Goal: Transaction & Acquisition: Purchase product/service

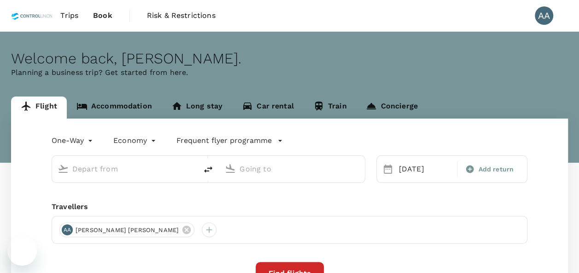
type input "Batam, [GEOGRAPHIC_DATA] (any)"
type input "[GEOGRAPHIC_DATA], [GEOGRAPHIC_DATA] (any)"
type input "Batam, [GEOGRAPHIC_DATA] (any)"
type input "[GEOGRAPHIC_DATA], [GEOGRAPHIC_DATA] (any)"
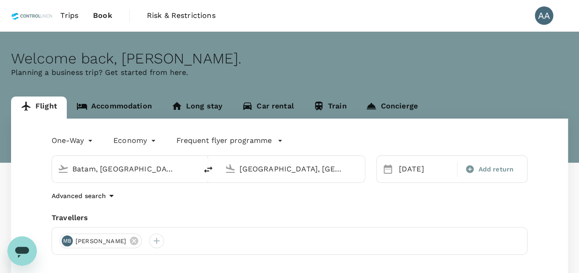
click at [65, 15] on span "Trips" at bounding box center [69, 15] width 18 height 11
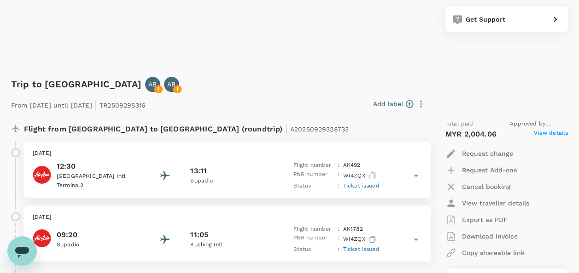
scroll to position [368, 0]
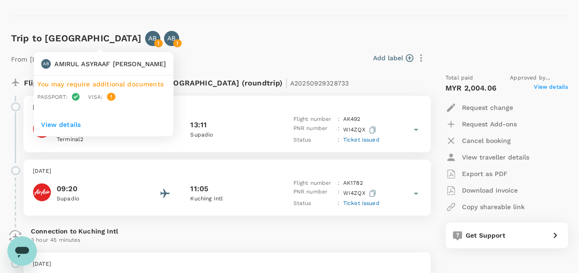
click at [154, 39] on icon at bounding box center [158, 43] width 9 height 9
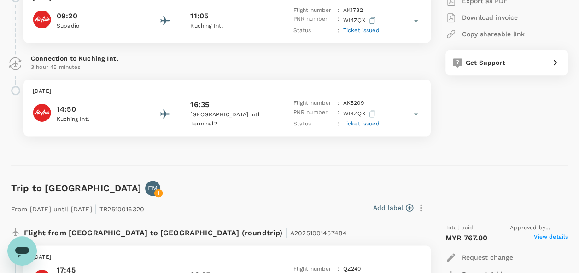
scroll to position [598, 0]
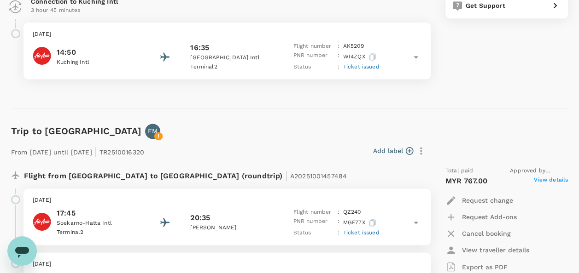
click at [119, 128] on div "From 06 Oct 2025 until 09 Oct 2025 | TR2510016320 Add label Flight from Indones…" at bounding box center [281, 240] width 571 height 232
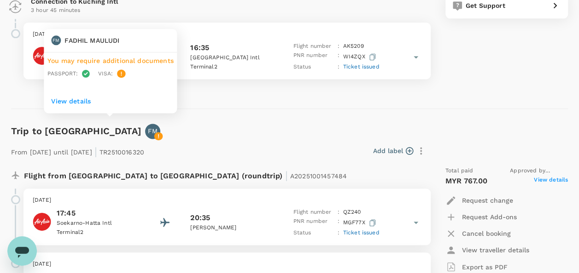
click at [148, 130] on p "FM" at bounding box center [153, 131] width 10 height 9
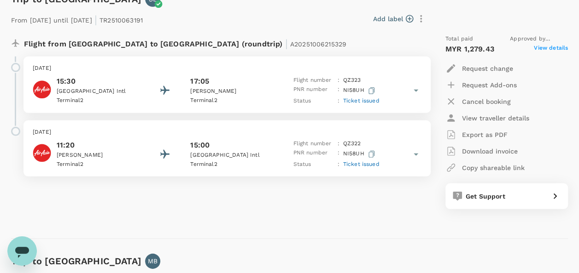
scroll to position [1243, 0]
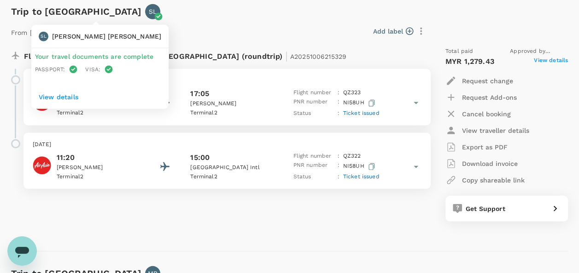
click at [154, 12] on icon at bounding box center [158, 16] width 8 height 8
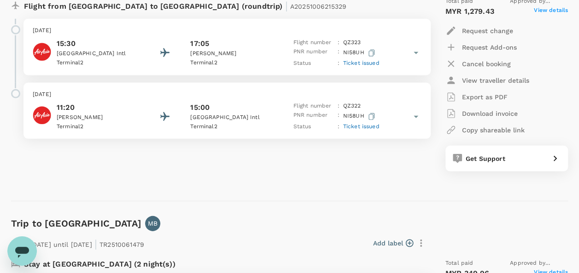
scroll to position [1381, 0]
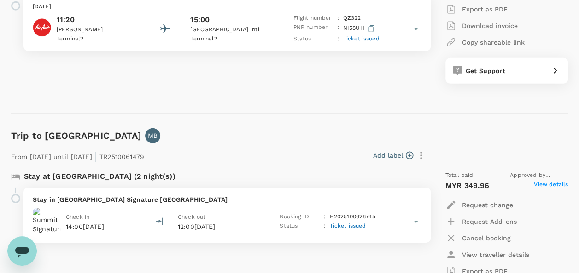
click at [222, 148] on div "Add label" at bounding box center [288, 156] width 281 height 16
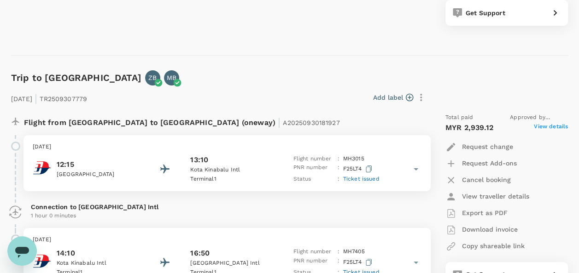
scroll to position [1703, 0]
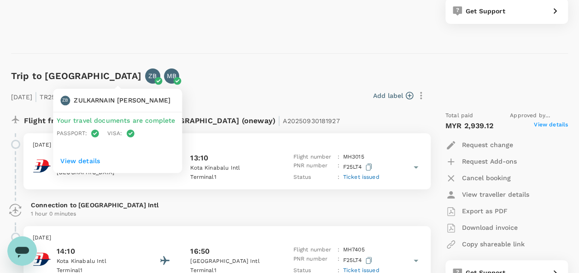
click at [148, 73] on p "ZB" at bounding box center [152, 75] width 8 height 9
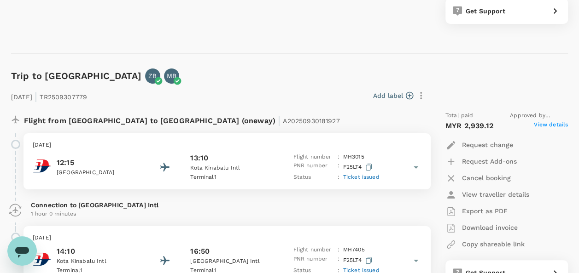
click at [209, 95] on div "Add label" at bounding box center [260, 96] width 338 height 16
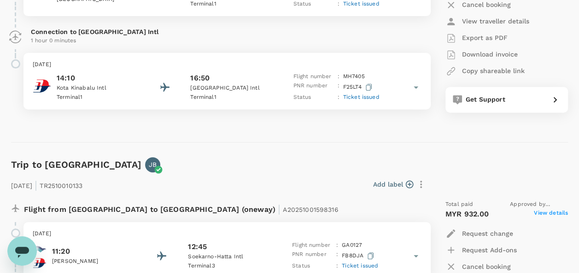
scroll to position [1979, 0]
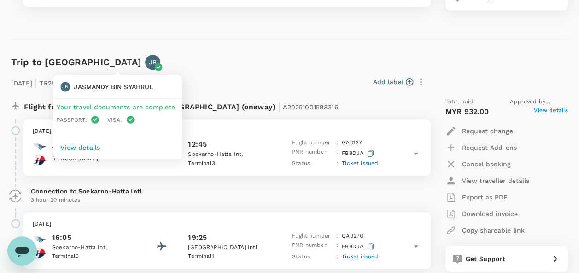
click at [154, 63] on icon at bounding box center [158, 67] width 9 height 9
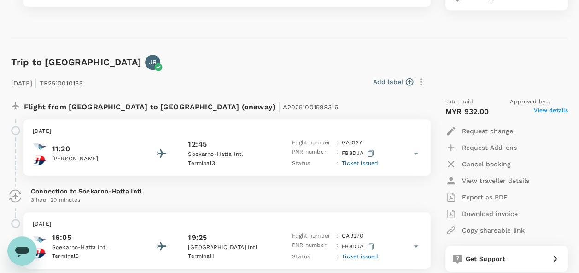
click at [190, 63] on div "12 Oct 2025 | TR2510010133 Add label Flight from Indonesia to Malaysia (oneway)…" at bounding box center [281, 171] width 571 height 232
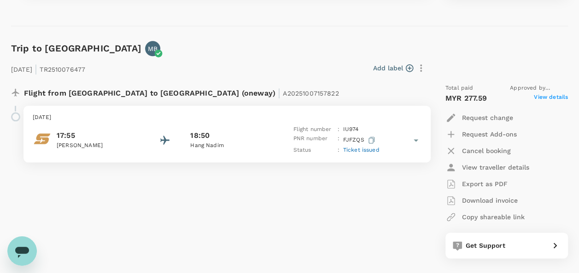
scroll to position [2256, 0]
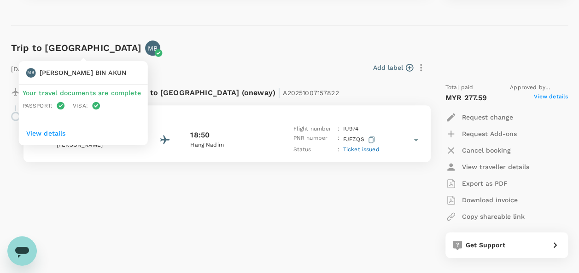
click at [148, 50] on p "MB" at bounding box center [153, 48] width 10 height 9
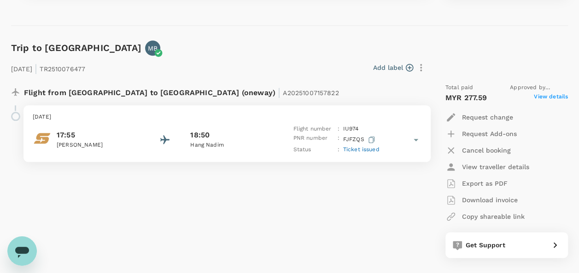
click at [281, 184] on div "Flight from Indonesia to Indonesia (oneway) | A20251007157822 Sunday, 12 Oct 20…" at bounding box center [215, 171] width 423 height 190
click at [476, 182] on p "Export as PDF" at bounding box center [485, 183] width 46 height 9
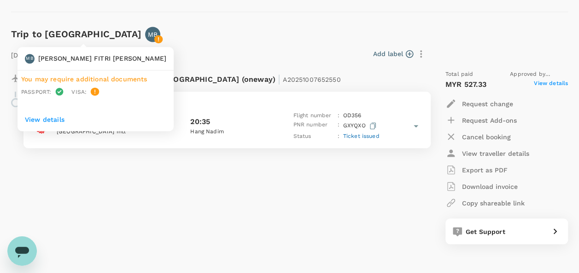
click at [148, 31] on p "MB" at bounding box center [153, 34] width 10 height 9
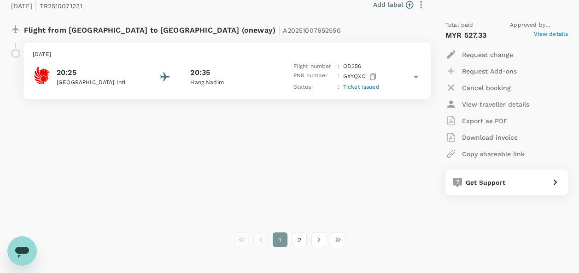
scroll to position [2607, 0]
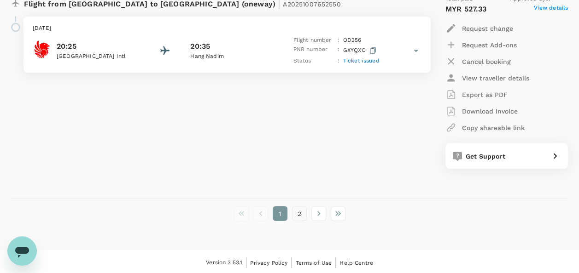
click at [296, 211] on button "2" at bounding box center [299, 214] width 15 height 15
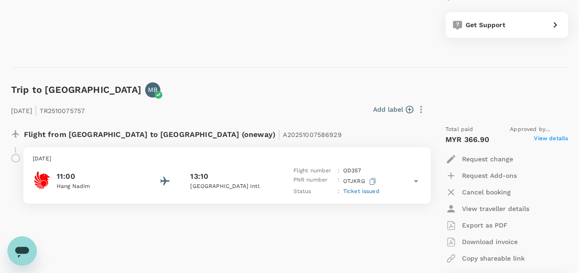
scroll to position [322, 0]
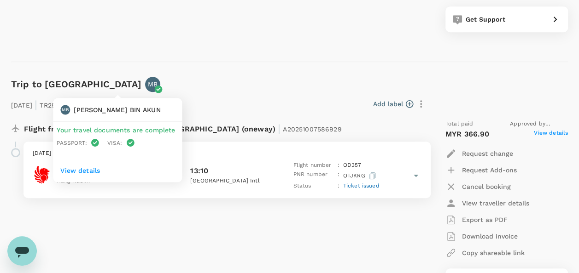
click at [145, 83] on div "MB" at bounding box center [152, 84] width 15 height 15
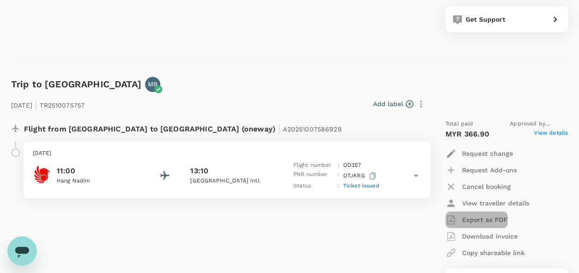
click at [485, 222] on p "Export as PDF" at bounding box center [485, 219] width 46 height 9
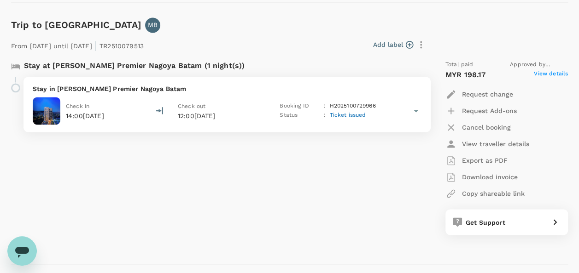
scroll to position [644, 0]
click at [468, 155] on div "Export as PDF" at bounding box center [476, 160] width 62 height 11
click at [383, 147] on div "Stay at Harper Premier Nagoya Batam (1 night(s)) Stay in Harper Premier Nagoya …" at bounding box center [215, 147] width 423 height 190
click at [22, 242] on div "Open messaging window" at bounding box center [22, 252] width 28 height 28
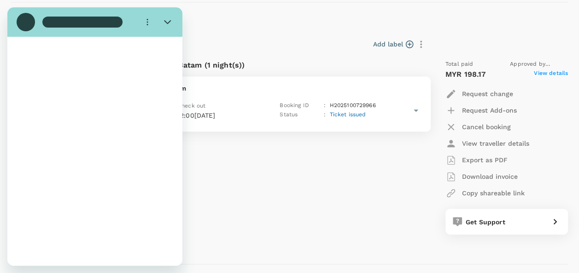
scroll to position [0, 0]
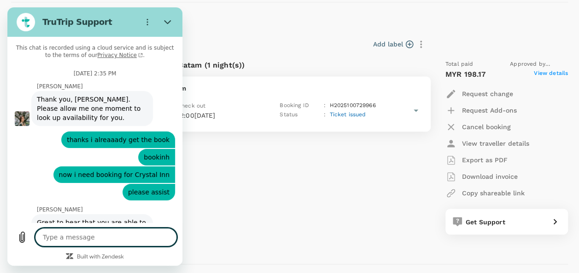
type textarea "x"
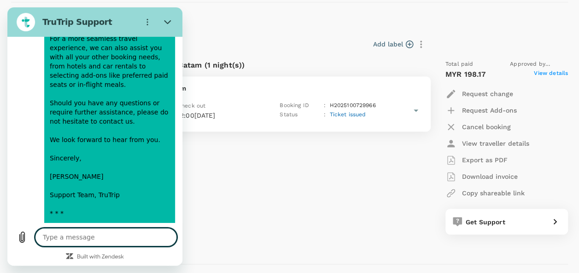
click at [113, 232] on textarea at bounding box center [106, 237] width 142 height 18
type textarea "h"
type textarea "x"
type textarea "hi"
type textarea "x"
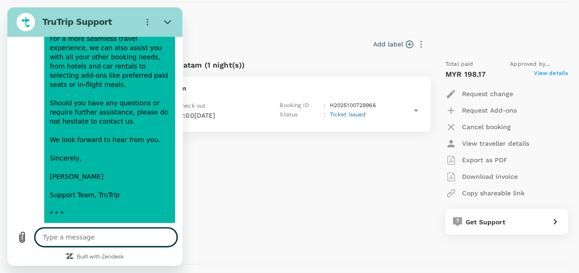
type textarea "x"
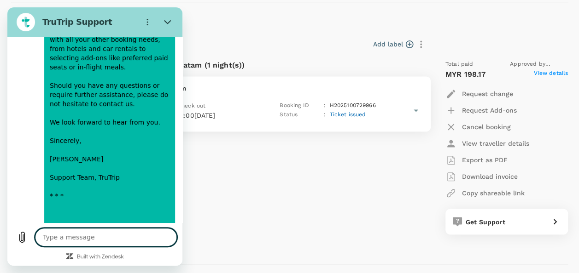
click at [103, 234] on textarea at bounding box center [106, 237] width 142 height 18
click at [103, 235] on textarea at bounding box center [106, 237] width 142 height 18
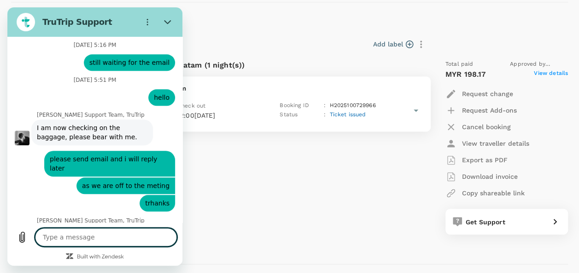
scroll to position [3929, 0]
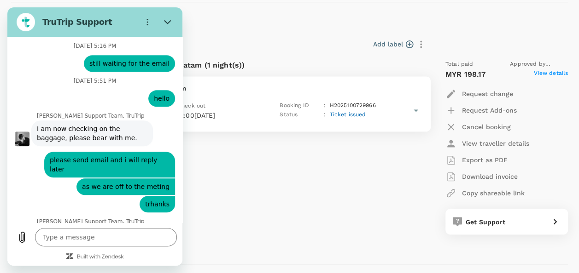
drag, startPoint x: 149, startPoint y: 158, endPoint x: 8, endPoint y: 137, distance: 142.1
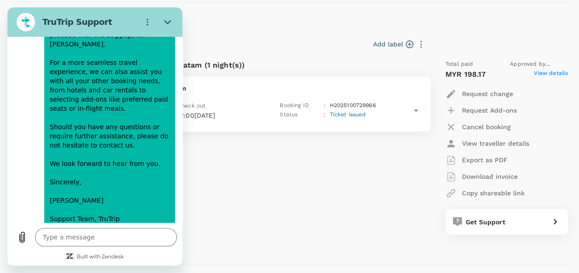
scroll to position [4988, 0]
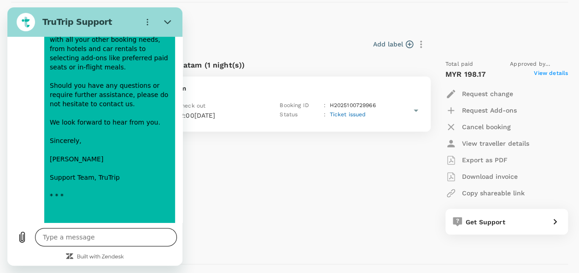
click at [101, 240] on textarea at bounding box center [106, 237] width 142 height 18
type textarea "h"
type textarea "x"
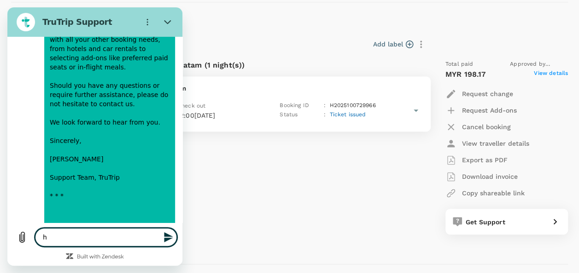
type textarea "he"
type textarea "x"
type textarea "hel"
type textarea "x"
type textarea "hell"
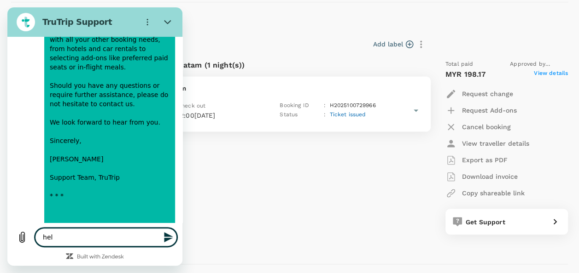
type textarea "x"
type textarea "hello"
type textarea "x"
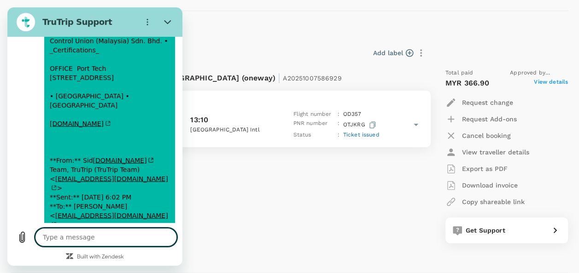
scroll to position [368, 0]
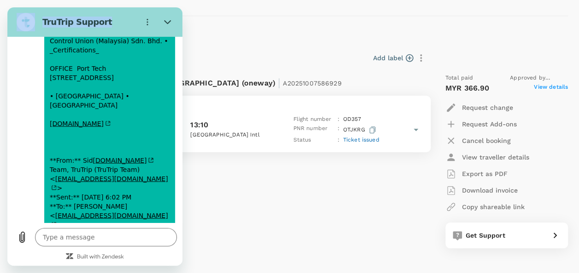
drag, startPoint x: 127, startPoint y: 17, endPoint x: 262, endPoint y: 35, distance: 136.1
click at [182, 35] on html "TruTrip Support This chat is recorded using a cloud service and is subject to t…" at bounding box center [94, 136] width 175 height 259
click at [252, 171] on div "Flight from [GEOGRAPHIC_DATA] to [GEOGRAPHIC_DATA] (oneway) | A20251007586929 […" at bounding box center [215, 161] width 423 height 190
click at [165, 23] on icon "Close" at bounding box center [167, 21] width 7 height 7
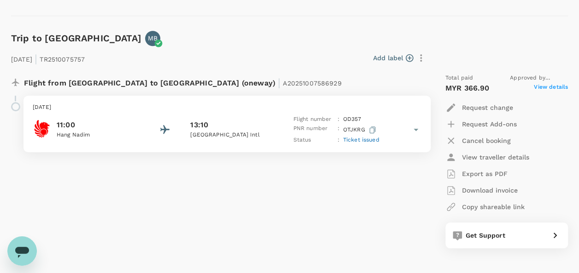
click at [506, 155] on p "View traveller details" at bounding box center [495, 157] width 67 height 9
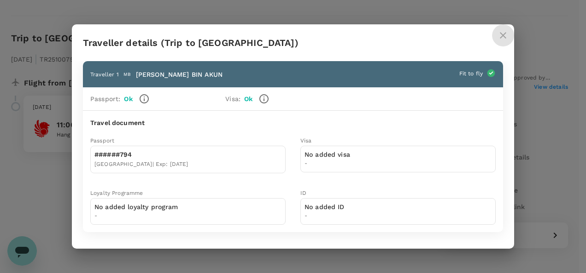
click at [506, 41] on icon "close" at bounding box center [502, 35] width 11 height 11
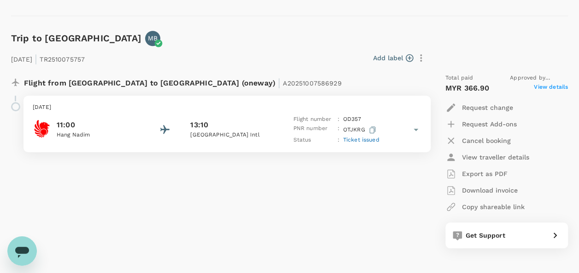
click at [367, 140] on span "Ticket issued" at bounding box center [361, 140] width 36 height 6
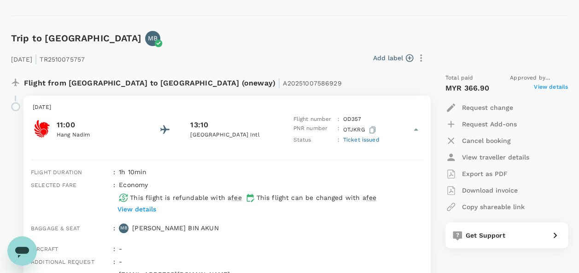
click at [480, 178] on p "Export as PDF" at bounding box center [485, 173] width 46 height 9
click at [24, 246] on icon "Open messaging window" at bounding box center [22, 251] width 17 height 17
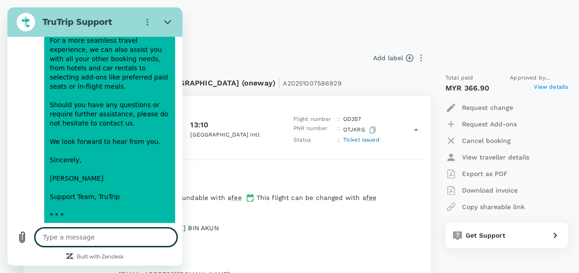
scroll to position [5006, 0]
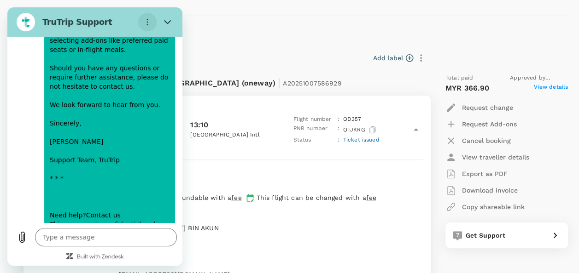
click at [149, 21] on icon "Options menu" at bounding box center [147, 21] width 7 height 7
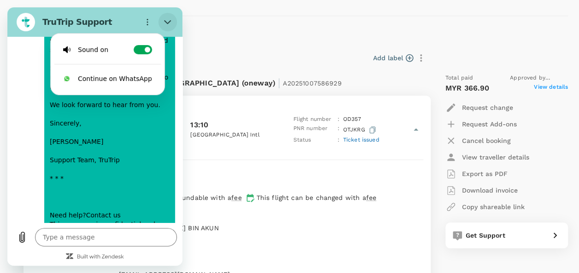
click at [170, 23] on icon "Close" at bounding box center [167, 21] width 7 height 7
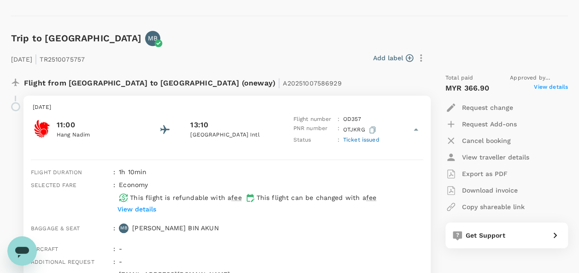
drag, startPoint x: 26, startPoint y: 242, endPoint x: 26, endPoint y: 458, distance: 215.4
click at [26, 242] on div "Open messaging window" at bounding box center [22, 252] width 28 height 28
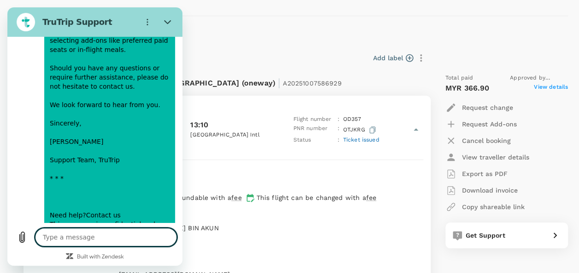
click at [101, 232] on textarea at bounding box center [106, 237] width 142 height 18
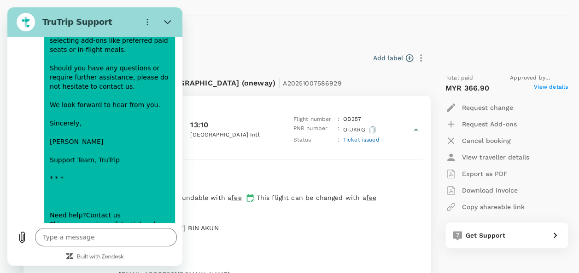
click at [264, 60] on div "Add label" at bounding box center [258, 58] width 340 height 16
click at [171, 18] on button "Close" at bounding box center [167, 22] width 18 height 18
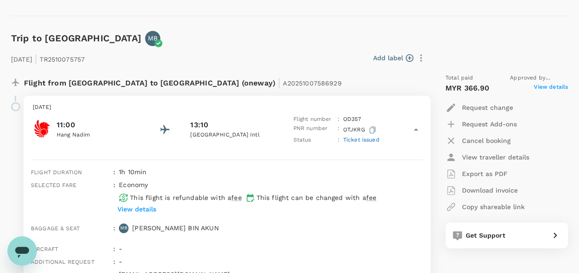
drag, startPoint x: 26, startPoint y: 463, endPoint x: 26, endPoint y: 247, distance: 215.4
click at [26, 247] on icon "Open messaging window" at bounding box center [22, 252] width 14 height 11
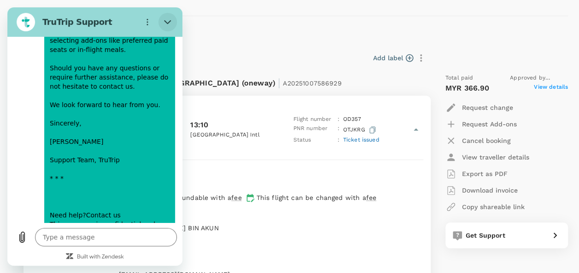
click at [167, 15] on button "Close" at bounding box center [167, 22] width 18 height 18
type textarea "x"
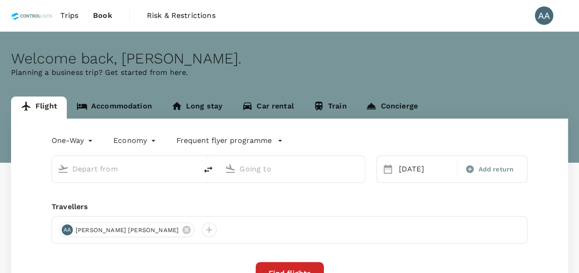
type input "Batam, [GEOGRAPHIC_DATA] (any)"
type input "[GEOGRAPHIC_DATA], [GEOGRAPHIC_DATA] (any)"
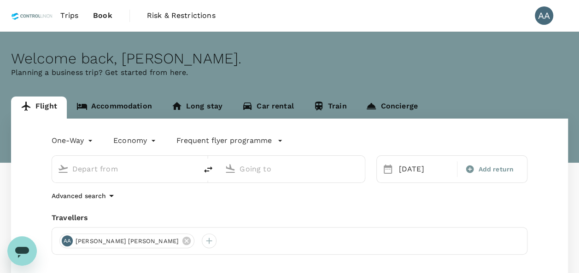
type input "Batam, [GEOGRAPHIC_DATA] (any)"
type input "[GEOGRAPHIC_DATA], [GEOGRAPHIC_DATA] (any)"
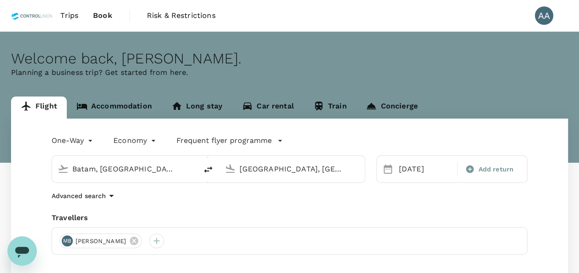
scroll to position [138, 0]
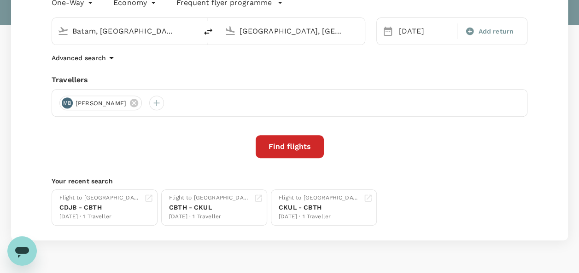
click at [21, 249] on icon "Open messaging window" at bounding box center [22, 252] width 14 height 11
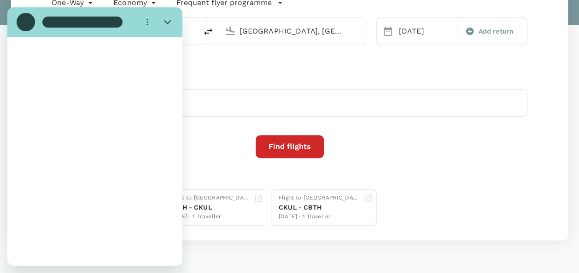
scroll to position [0, 0]
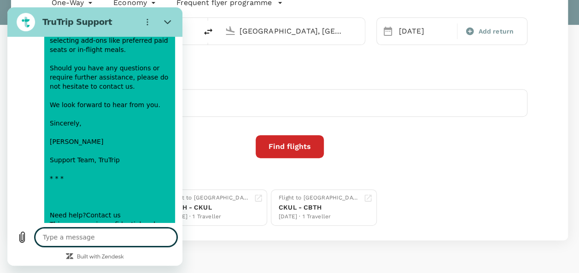
type textarea "x"
click at [108, 228] on textarea at bounding box center [106, 237] width 142 height 18
type textarea "h"
type textarea "x"
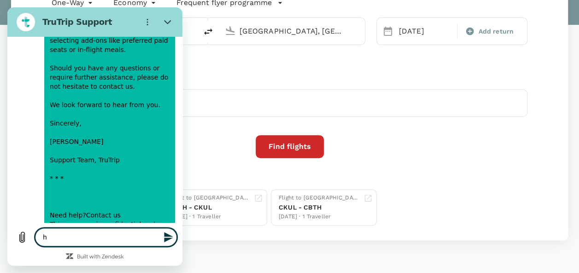
type textarea "he"
type textarea "x"
type textarea "hel"
type textarea "x"
type textarea "helo"
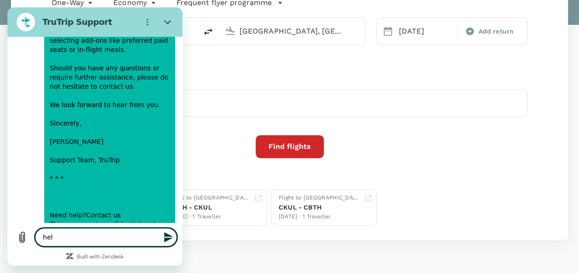
type textarea "x"
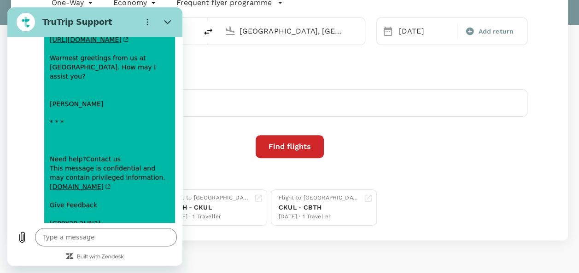
scroll to position [5773, 0]
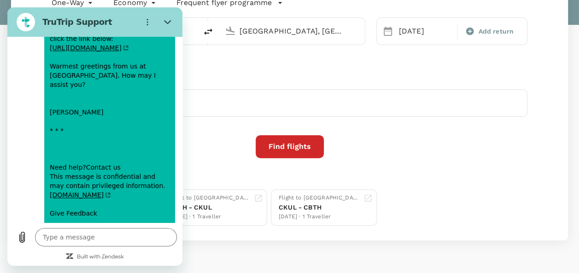
type textarea "x"
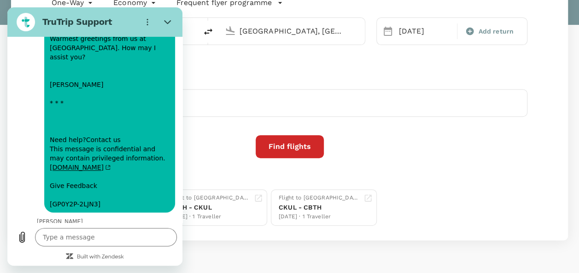
scroll to position [5796, 0]
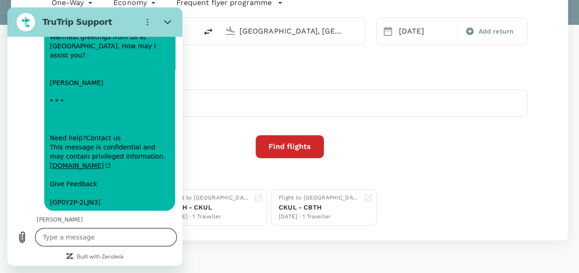
click at [123, 241] on textarea at bounding box center [106, 237] width 142 height 18
type textarea "H"
type textarea "x"
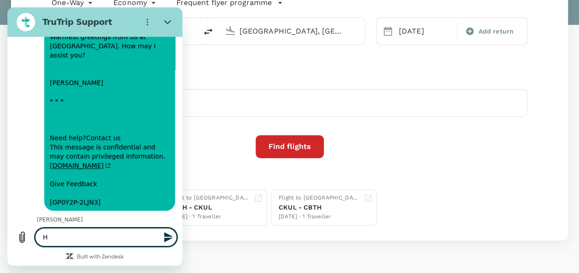
type textarea "He"
type textarea "x"
type textarea "Hel"
type textarea "x"
type textarea "Hell"
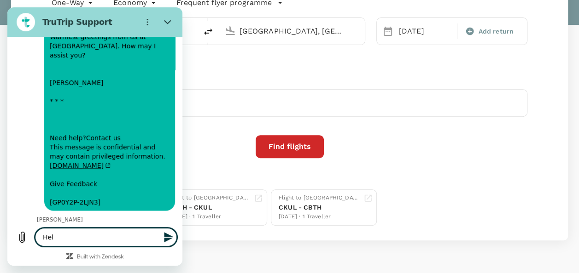
type textarea "x"
type textarea "Hello"
type textarea "x"
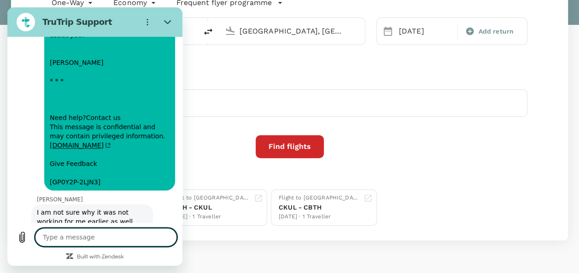
type textarea "x"
type textarea "n"
type textarea "x"
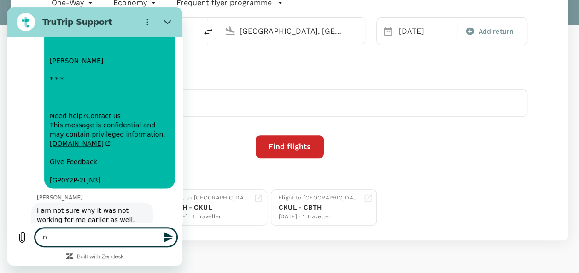
type textarea "no"
type textarea "x"
type textarea "now"
type textarea "x"
type textarea "now"
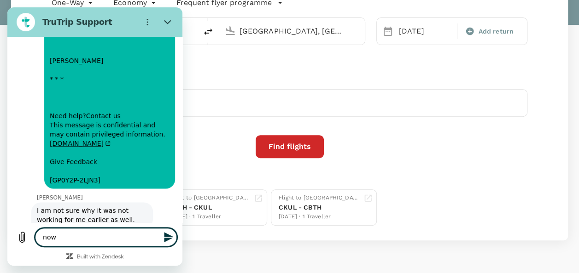
type textarea "x"
type textarea "now i"
type textarea "x"
type textarea "now i"
type textarea "x"
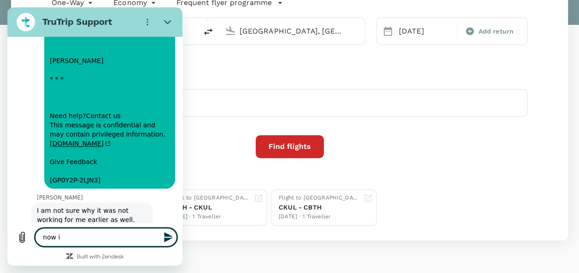
type textarea "now i g"
type textarea "x"
type textarea "now i ge"
type textarea "x"
type textarea "now i get"
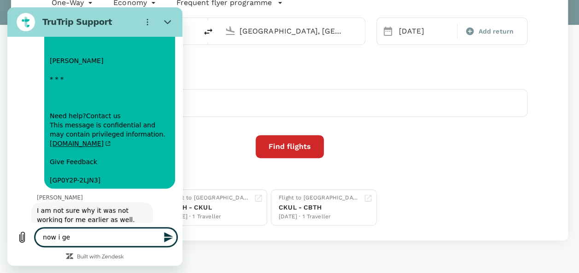
type textarea "x"
type textarea "now i get"
type textarea "x"
type textarea "now i get t"
type textarea "x"
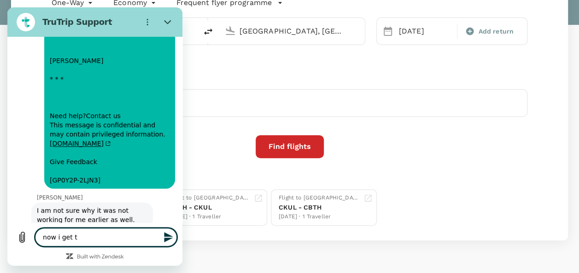
type textarea "now i get th"
type textarea "x"
type textarea "now i get the"
type textarea "x"
type textarea "now i get the"
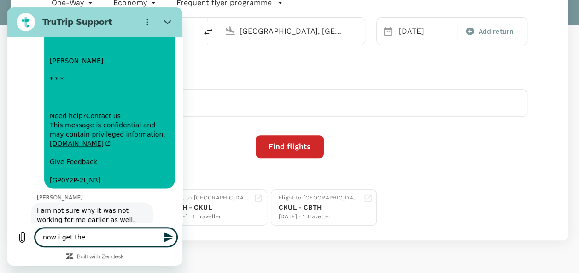
type textarea "x"
type textarea "now i get the m"
type textarea "x"
type textarea "now i get the ms"
type textarea "x"
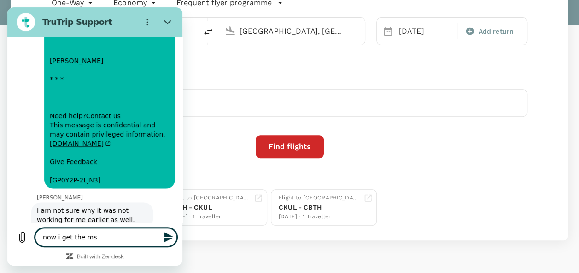
type textarea "now i get the msg"
type textarea "x"
type textarea "now i get the msg"
type textarea "x"
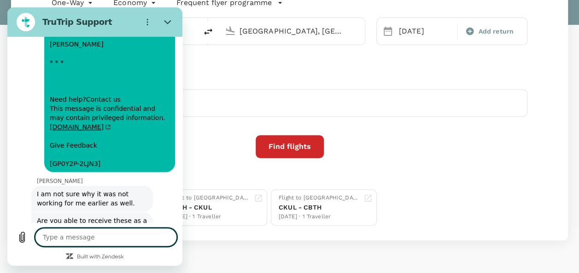
type textarea "x"
type textarea "n"
type textarea "x"
type textarea "ne"
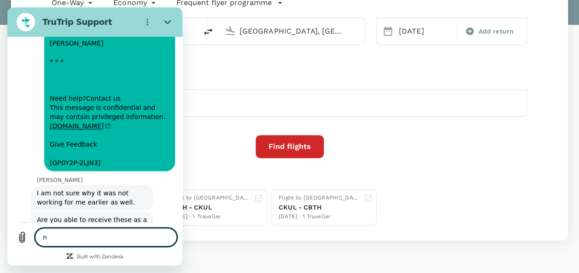
type textarea "x"
type textarea "nee"
type textarea "x"
type textarea "need"
type textarea "x"
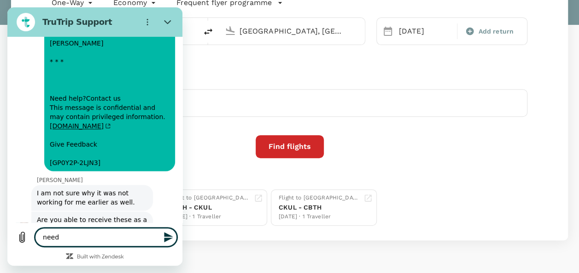
type textarea "need"
type textarea "x"
type textarea "need u"
type textarea "x"
type textarea "need ur"
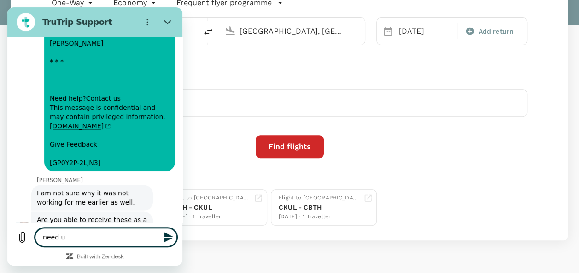
type textarea "x"
type textarea "need ur"
type textarea "x"
type textarea "need ur e"
type textarea "x"
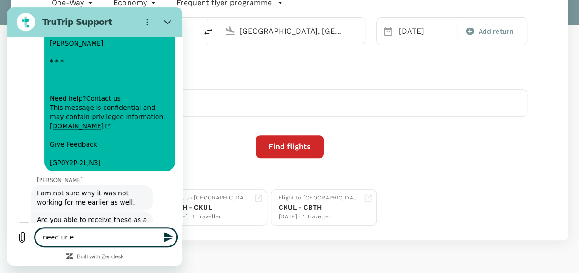
type textarea "need ur em"
type textarea "x"
type textarea "need ur ema"
type textarea "x"
type textarea "need ur emai"
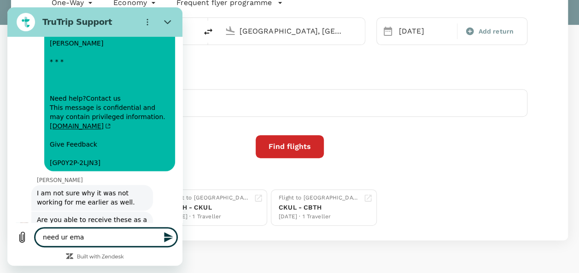
type textarea "x"
type textarea "need ur email"
type textarea "x"
type textarea "need ur email"
type textarea "x"
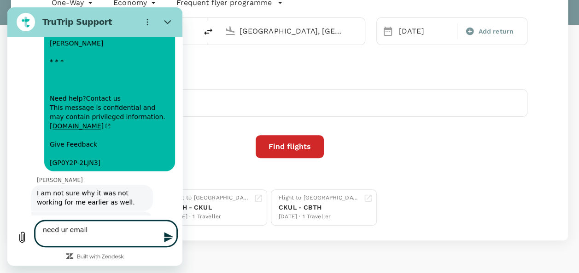
type textarea "need ur email"
type textarea "x"
type textarea "need ur emai"
type textarea "x"
type textarea "need ur ema"
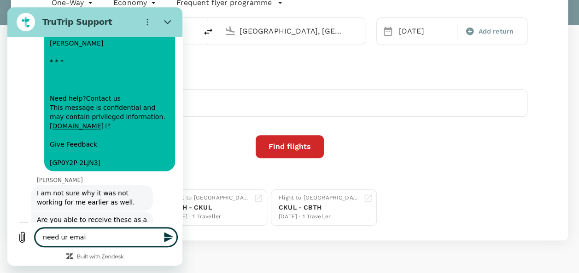
type textarea "x"
type textarea "need ur em"
type textarea "x"
type textarea "need ur e"
type textarea "x"
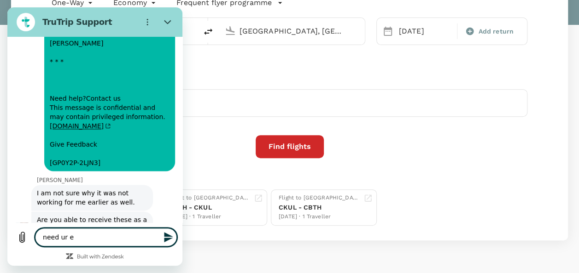
type textarea "need ur"
type textarea "x"
type textarea "need ur"
type textarea "x"
type textarea "need u"
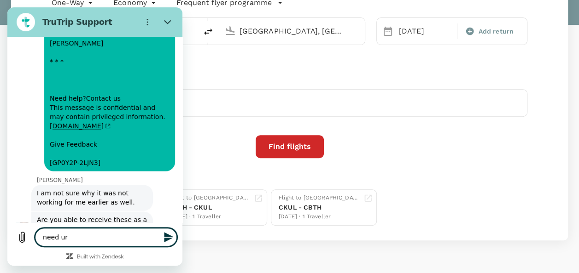
type textarea "x"
type textarea "need"
type textarea "x"
type textarea "need y"
type textarea "x"
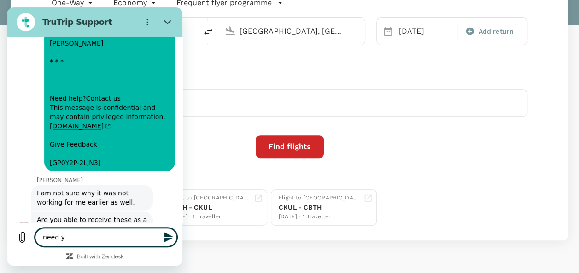
type textarea "need"
type textarea "x"
type textarea "need u"
type textarea "x"
type textarea "need ur"
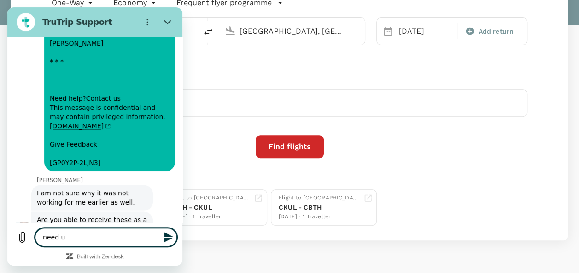
type textarea "x"
type textarea "need ur"
type textarea "x"
type textarea "need ur h"
type textarea "x"
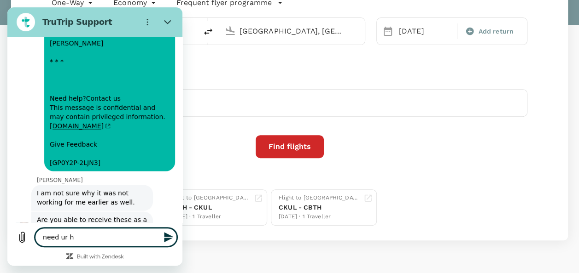
type textarea "need ur he"
type textarea "x"
type textarea "need ur hel"
type textarea "x"
type textarea "need ur help"
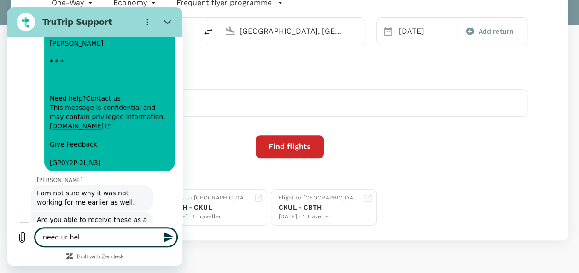
type textarea "x"
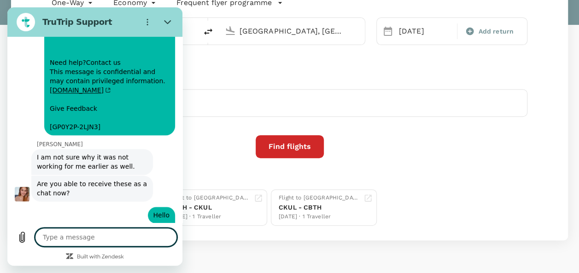
scroll to position [5870, 0]
click at [169, 20] on icon "Close" at bounding box center [167, 21] width 7 height 7
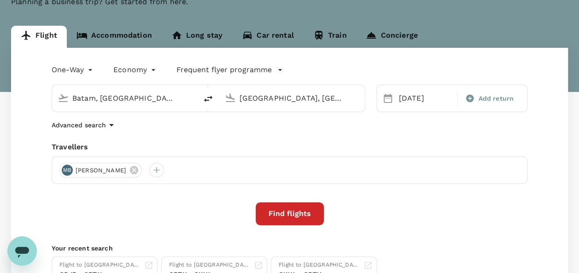
scroll to position [0, 0]
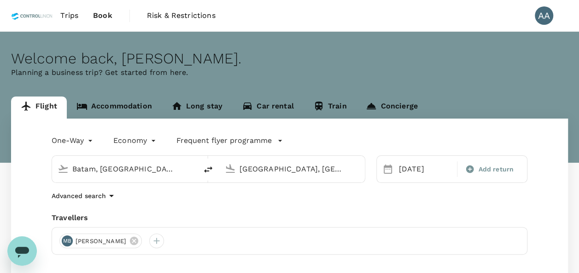
click at [101, 14] on span "Book" at bounding box center [102, 15] width 19 height 11
click at [71, 15] on span "Trips" at bounding box center [69, 15] width 18 height 11
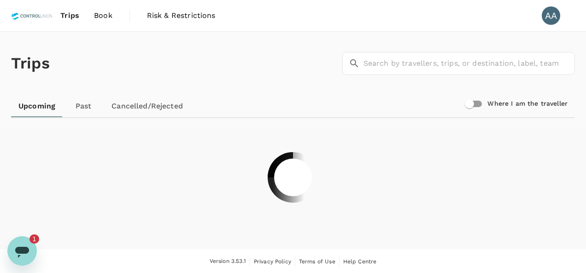
click at [23, 251] on icon "Open messaging window, 1 unread message" at bounding box center [22, 252] width 14 height 11
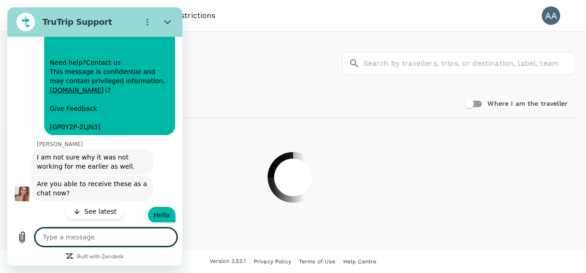
type textarea "x"
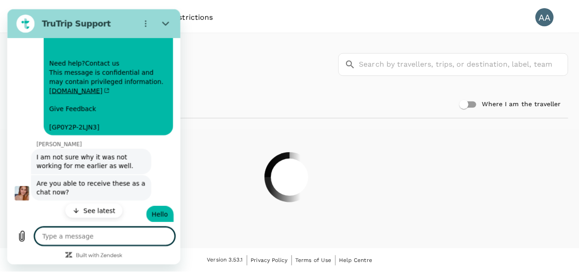
scroll to position [5898, 0]
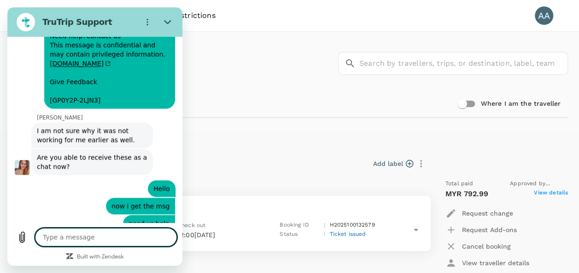
click at [98, 229] on textarea at bounding box center [106, 237] width 142 height 18
type textarea "1"
type textarea "x"
type textarea "1"
type textarea "x"
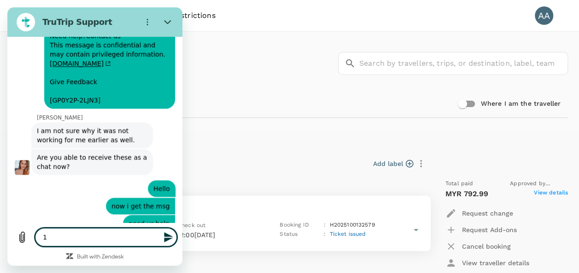
type textarea "1 m"
type textarea "x"
type textarea "1 mo"
type textarea "x"
type textarea "1 mom"
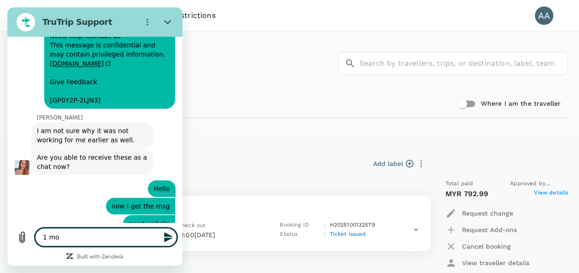
type textarea "x"
type textarea "1 mome"
type textarea "x"
type textarea "1 momen"
type textarea "x"
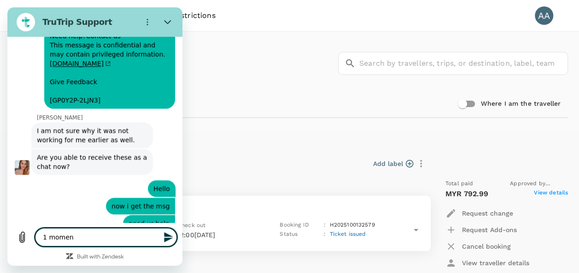
type textarea "1 moment"
type textarea "x"
type textarea "1 moments"
type textarea "x"
type textarea "1 moments"
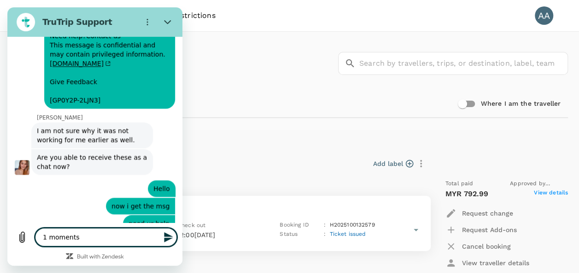
type textarea "x"
type textarea "1 moment"
type textarea "x"
type textarea "1 moment"
type textarea "x"
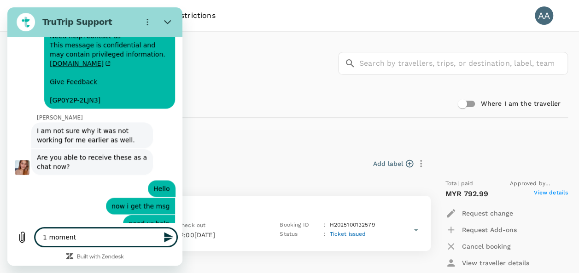
type textarea "1 moment i"
type textarea "x"
type textarea "1 moment i"
type textarea "x"
type textarea "1 moment i g"
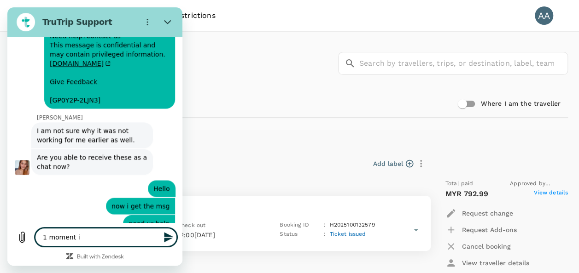
type textarea "x"
type textarea "1 moment i ge"
type textarea "x"
type textarea "1 moment i get"
type textarea "x"
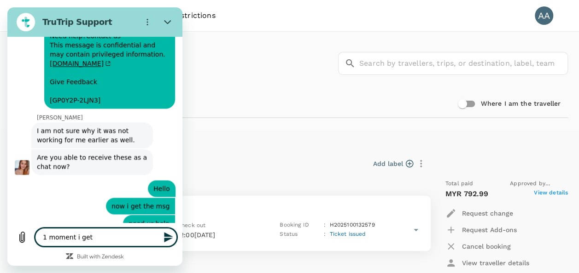
type textarea "1 moment i geti"
type textarea "x"
type textarea "1 moment i getin"
type textarea "x"
type textarea "1 moment i geting"
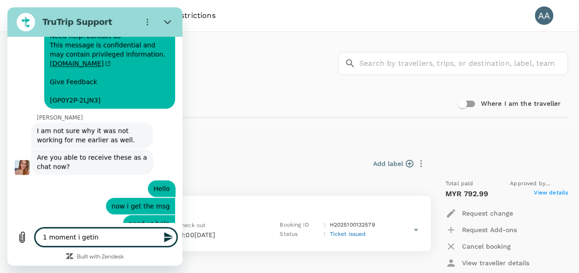
type textarea "x"
type textarea "1 moment i geting"
type textarea "x"
type textarea "1 moment i geting t"
type textarea "x"
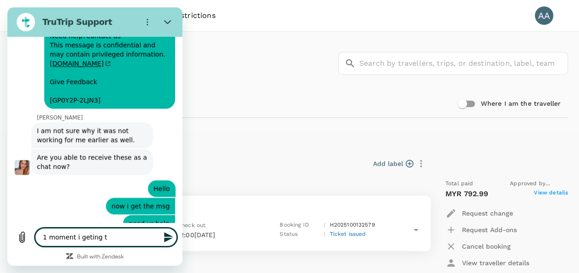
type textarea "1 moment i geting th"
type textarea "x"
type textarea "1 moment i geting the"
type textarea "x"
type textarea "1 moment i geting the"
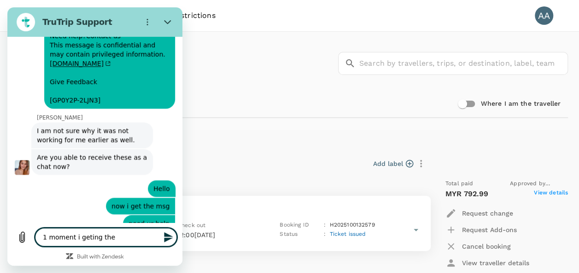
type textarea "x"
type textarea "1 moment i geting the b"
type textarea "x"
type textarea "1 moment i geting the bo"
type textarea "x"
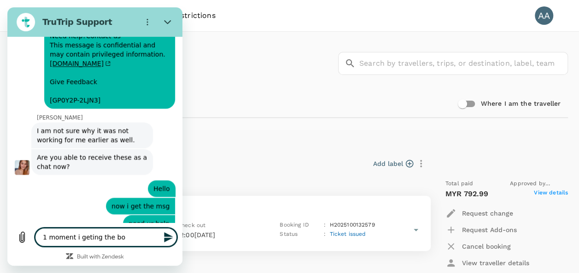
type textarea "1 moment i geting the boo"
type textarea "x"
type textarea "1 moment i geting the book"
type textarea "x"
type textarea "1 moment i geting the booki"
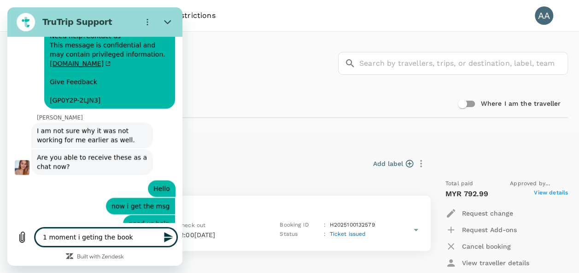
type textarea "x"
type textarea "1 moment i geting the bookin"
type textarea "x"
type textarea "1 moment i geting the booking"
type textarea "x"
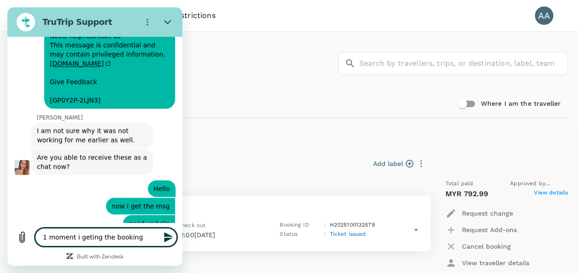
type textarea "1 moment i geting the booking"
type textarea "x"
type textarea "1 moment i geting the booking n"
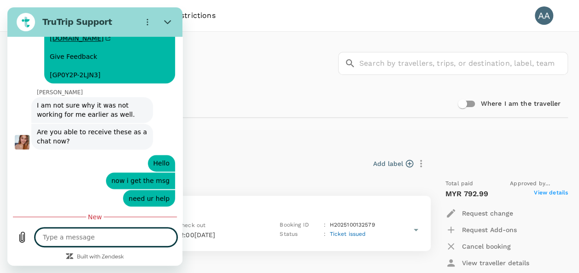
scroll to position [5929, 0]
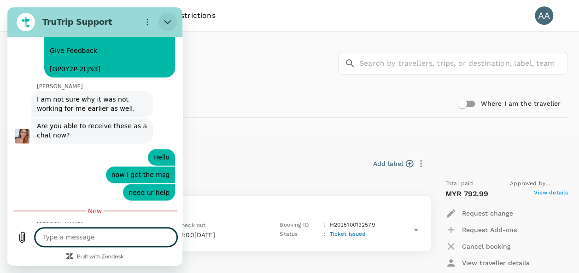
drag, startPoint x: 174, startPoint y: 27, endPoint x: 165, endPoint y: 18, distance: 11.7
click at [165, 18] on icon "Close" at bounding box center [167, 21] width 7 height 7
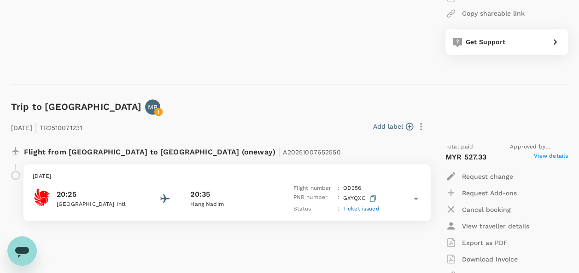
scroll to position [2607, 0]
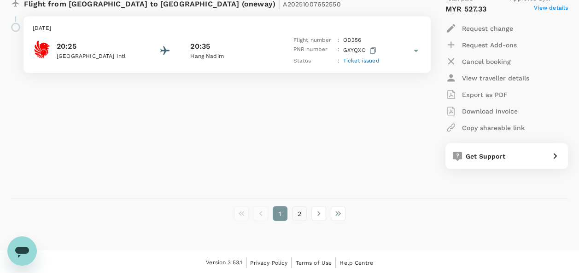
click at [298, 216] on button "2" at bounding box center [299, 214] width 15 height 15
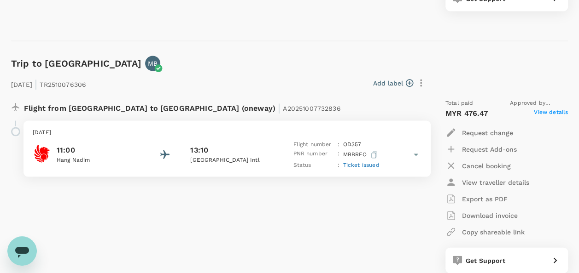
scroll to position [853, 0]
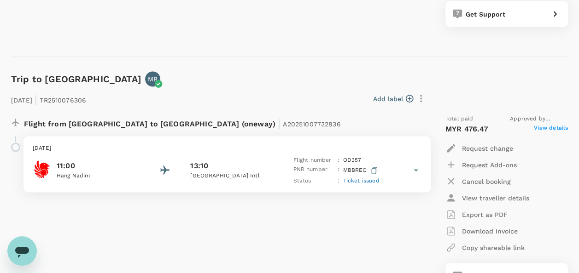
click at [541, 128] on span "View details" at bounding box center [551, 128] width 34 height 11
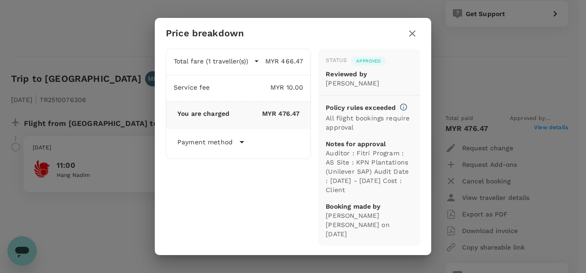
click at [541, 128] on div "Price breakdown Total fare (1 traveller(s)) MYR 466.47 Air fare MYR 466.47 Bagg…" at bounding box center [293, 136] width 586 height 273
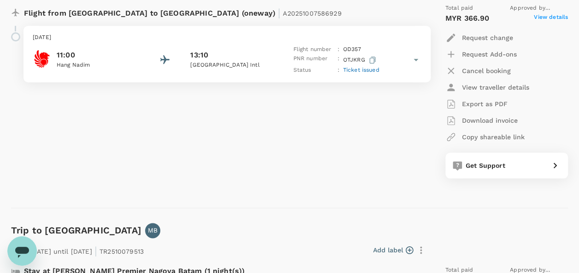
scroll to position [392, 0]
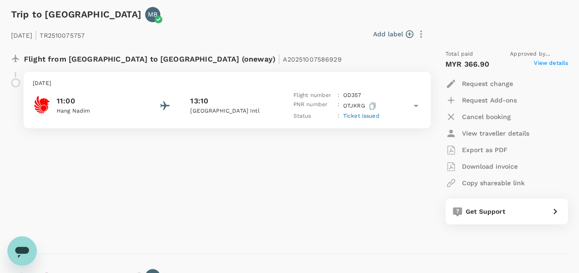
click at [543, 64] on span "View details" at bounding box center [551, 64] width 34 height 11
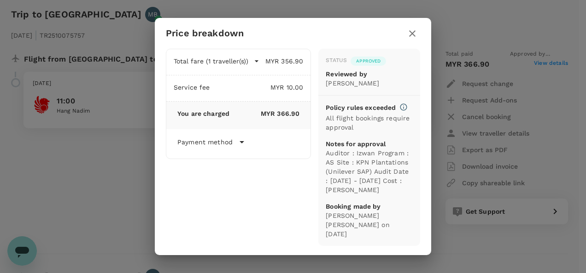
click at [543, 64] on div "Price breakdown Total fare (1 traveller(s)) MYR 356.90 Air fare MYR 356.90 Bagg…" at bounding box center [293, 136] width 586 height 273
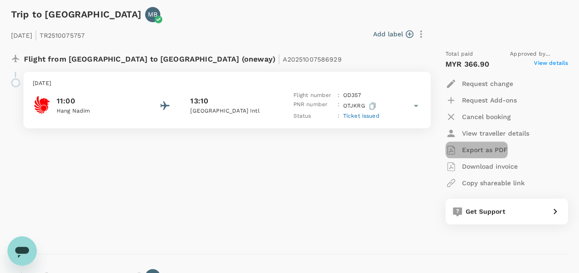
click at [484, 151] on p "Export as PDF" at bounding box center [485, 149] width 46 height 9
click at [283, 59] on span "A20251007586929" at bounding box center [312, 59] width 58 height 7
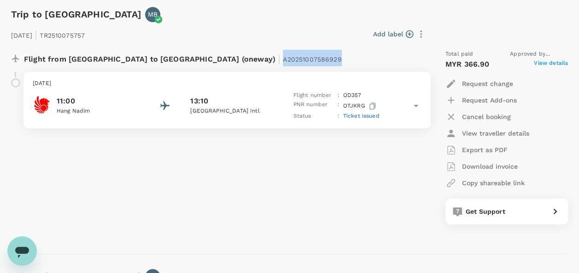
drag, startPoint x: 191, startPoint y: 59, endPoint x: 247, endPoint y: 56, distance: 56.2
click at [283, 56] on span "A20251007586929" at bounding box center [312, 59] width 58 height 7
copy span "A20251007586929"
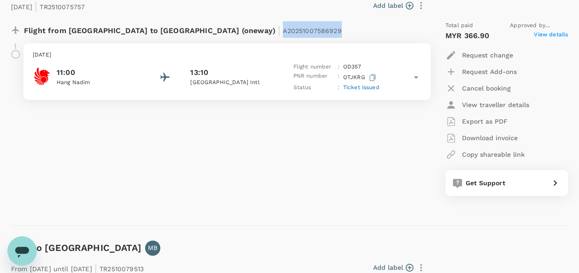
scroll to position [438, 0]
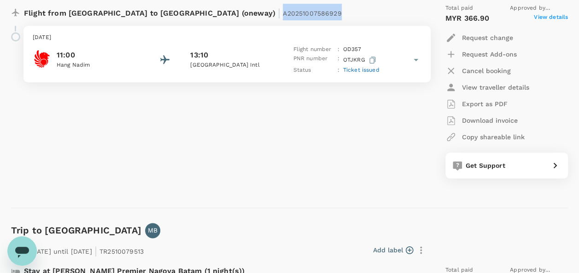
copy span "A20251007586929"
click at [23, 253] on icon "Open messaging window" at bounding box center [22, 252] width 14 height 11
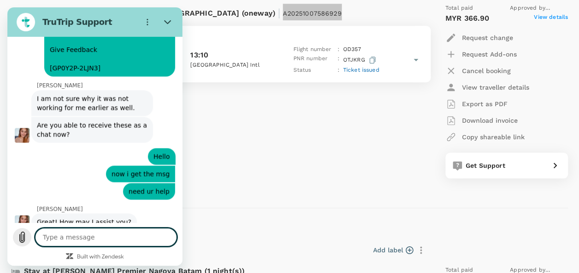
scroll to position [5914, 0]
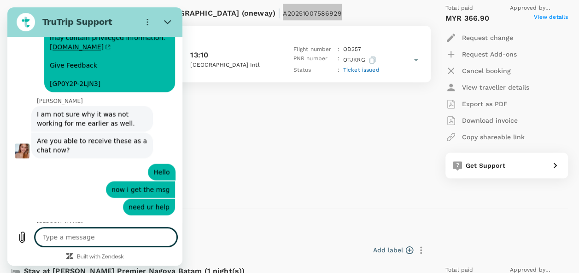
click at [97, 237] on textarea at bounding box center [106, 237] width 142 height 18
paste textarea "A20251007586929"
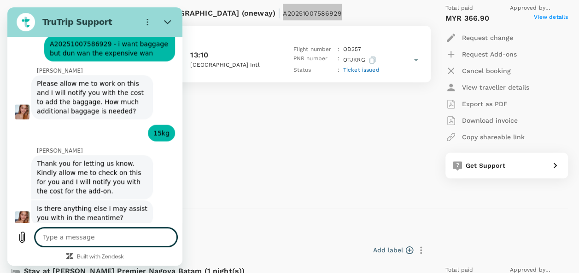
scroll to position [6177, 0]
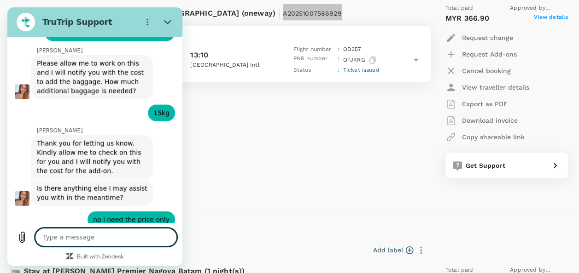
click at [133, 237] on textarea at bounding box center [106, 237] width 142 height 18
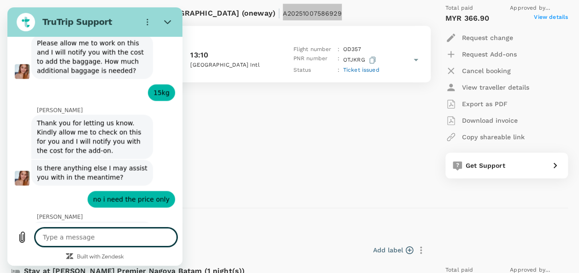
scroll to position [6199, 0]
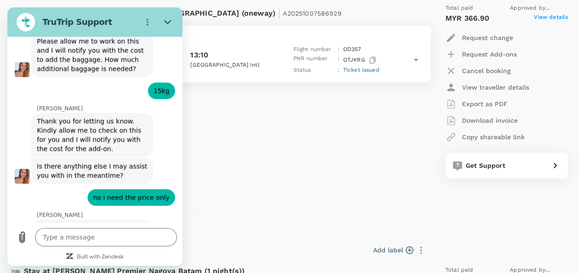
click at [347, 173] on div "Flight from [GEOGRAPHIC_DATA] to [GEOGRAPHIC_DATA] (oneway) | A20251007586929 […" at bounding box center [215, 91] width 423 height 190
drag, startPoint x: 167, startPoint y: 25, endPoint x: 186, endPoint y: 42, distance: 25.8
click at [167, 25] on icon "Close" at bounding box center [167, 21] width 7 height 7
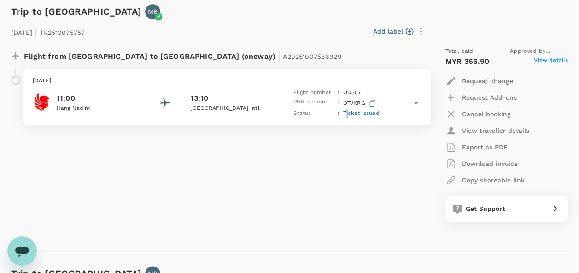
scroll to position [346, 0]
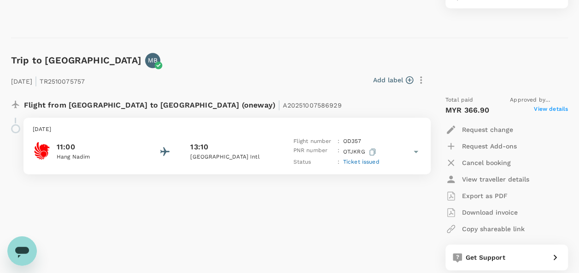
click at [545, 107] on span "View details" at bounding box center [551, 110] width 34 height 11
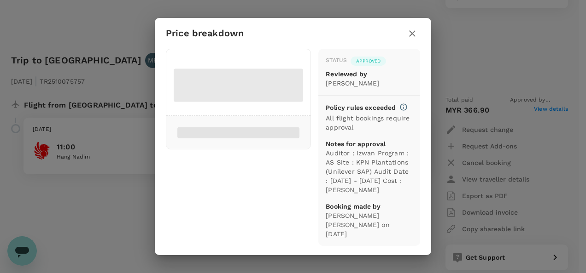
click at [139, 205] on div "Price breakdown Status Approved Reviewed by [PERSON_NAME] Deshapriya Policy rul…" at bounding box center [293, 136] width 586 height 273
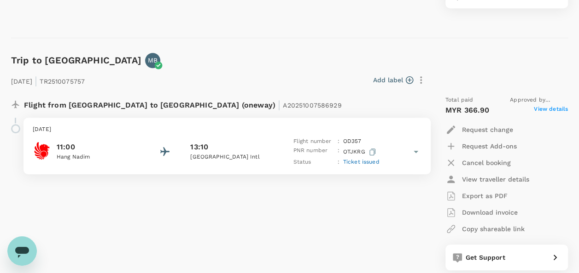
click at [346, 161] on span "Ticket issued" at bounding box center [361, 162] width 36 height 6
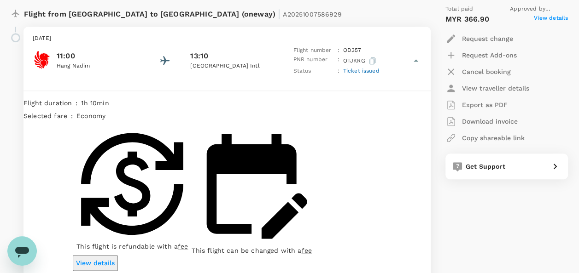
scroll to position [438, 0]
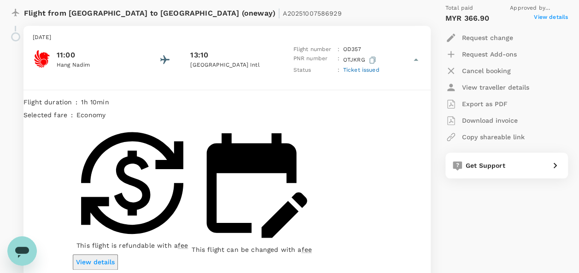
click at [115, 258] on p "View details" at bounding box center [95, 262] width 39 height 9
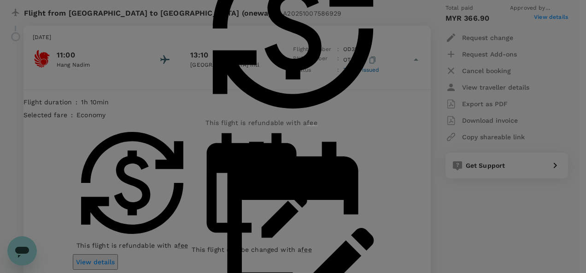
click at [267, 236] on div "Flight services This flight is refundable with a fee This flight can be changed…" at bounding box center [293, 136] width 586 height 273
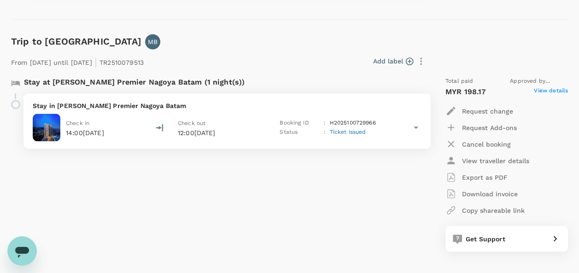
scroll to position [853, 0]
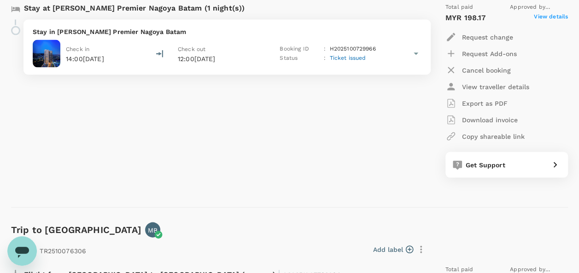
click at [26, 250] on icon "Open messaging window" at bounding box center [22, 252] width 14 height 11
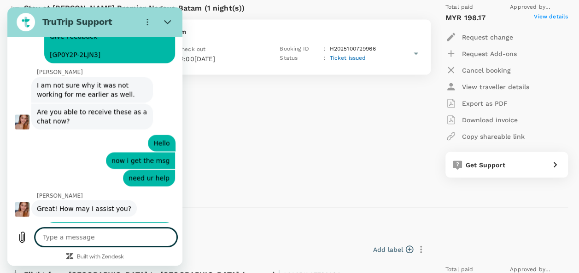
scroll to position [5923, 0]
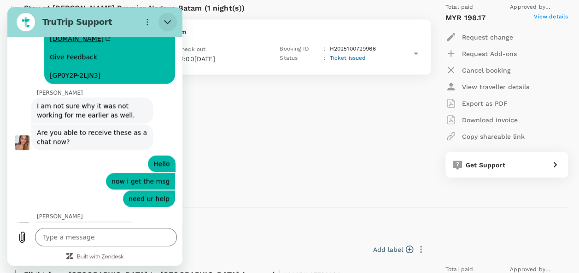
click at [167, 18] on button "Close" at bounding box center [167, 22] width 18 height 18
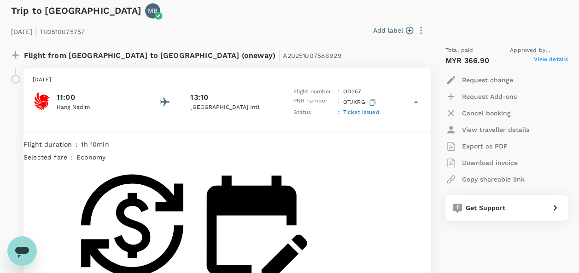
scroll to position [392, 0]
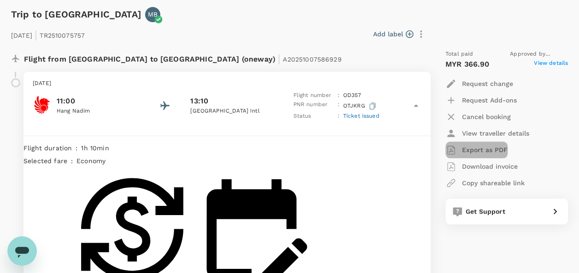
click at [473, 149] on p "Export as PDF" at bounding box center [485, 149] width 46 height 9
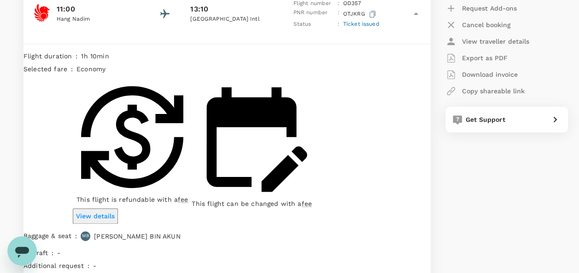
click at [115, 212] on p "View details" at bounding box center [95, 216] width 39 height 9
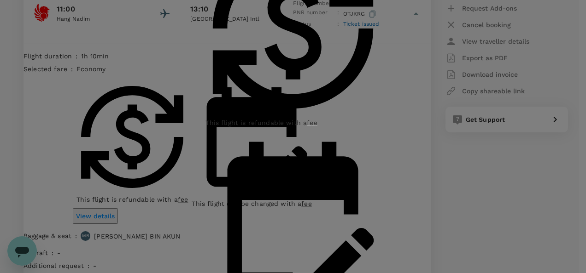
click at [266, 258] on div "Flight services This flight is refundable with a fee This flight can be changed…" at bounding box center [293, 136] width 586 height 273
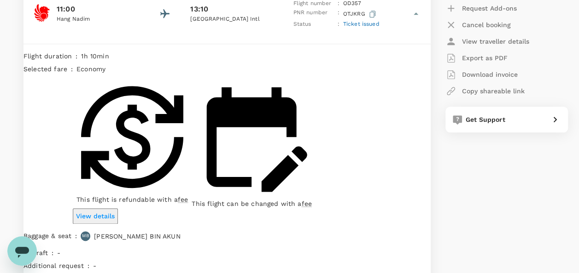
click at [22, 247] on icon "Open messaging window" at bounding box center [22, 251] width 17 height 17
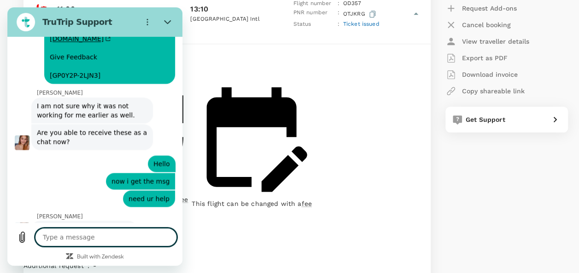
click at [139, 232] on textarea at bounding box center [106, 237] width 142 height 18
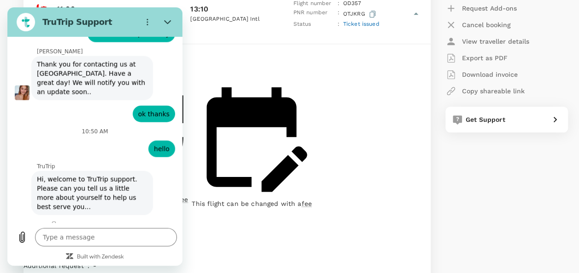
scroll to position [6362, 0]
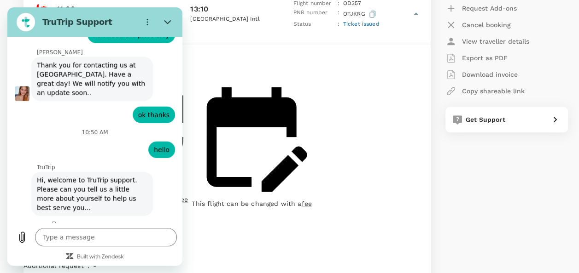
click at [56, 222] on input "Name" at bounding box center [54, 228] width 4 height 12
click at [50, 243] on button "Next" at bounding box center [40, 248] width 19 height 11
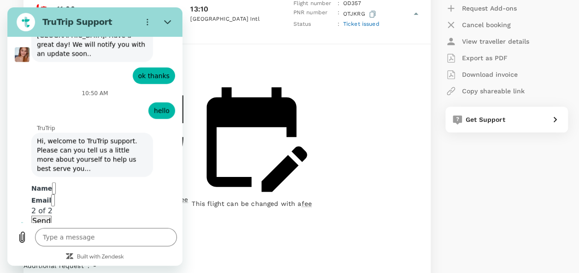
scroll to position [6401, 0]
click at [55, 194] on input "Email" at bounding box center [53, 200] width 4 height 12
click at [51, 216] on span "Send" at bounding box center [41, 220] width 18 height 9
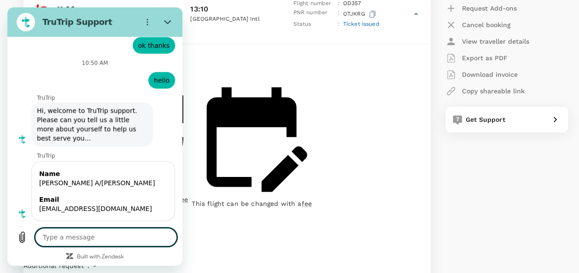
scroll to position [6433, 0]
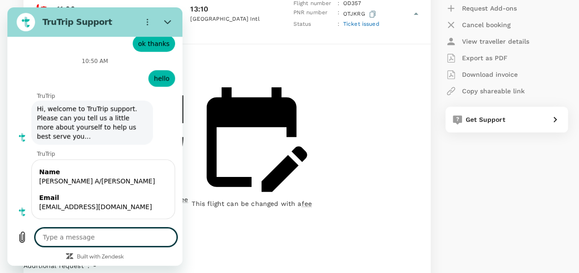
click at [94, 236] on textarea at bounding box center [106, 237] width 142 height 18
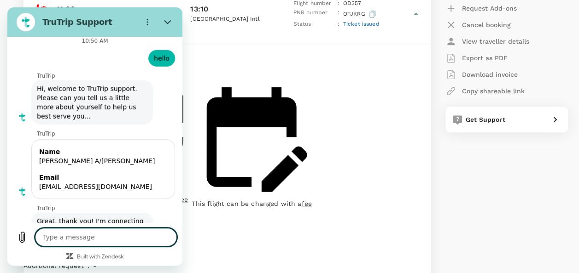
scroll to position [6455, 0]
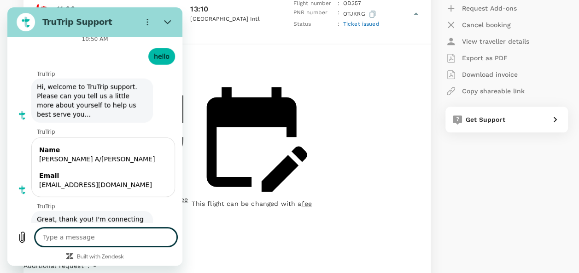
click at [104, 227] on div "Type a message x" at bounding box center [94, 244] width 175 height 43
click at [104, 239] on textarea at bounding box center [106, 237] width 142 height 18
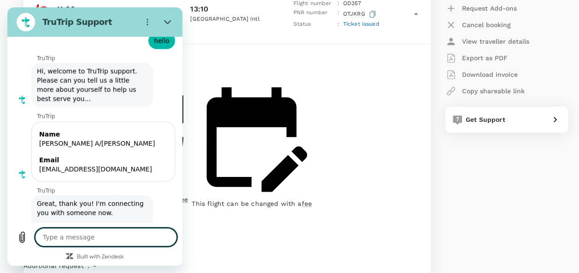
scroll to position [6473, 0]
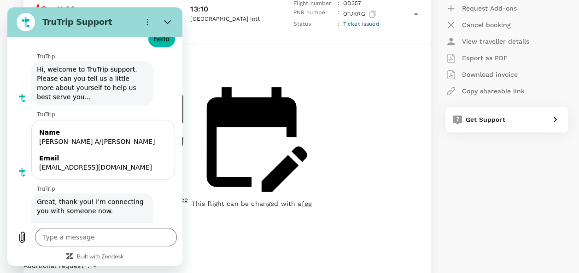
click at [169, 19] on icon "Close" at bounding box center [167, 21] width 7 height 7
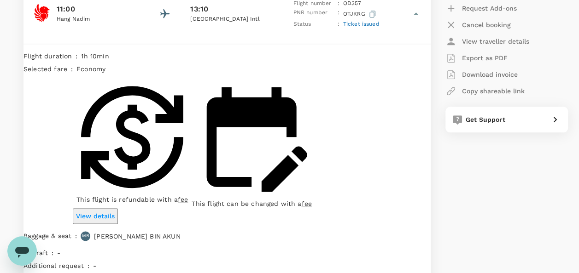
click at [115, 212] on p "View details" at bounding box center [95, 216] width 39 height 9
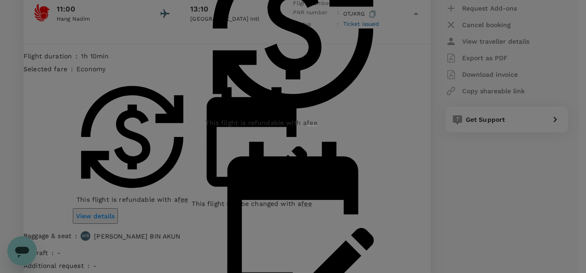
click at [307, 230] on div "Flight services This flight is refundable with a fee This flight can be changed…" at bounding box center [293, 136] width 586 height 273
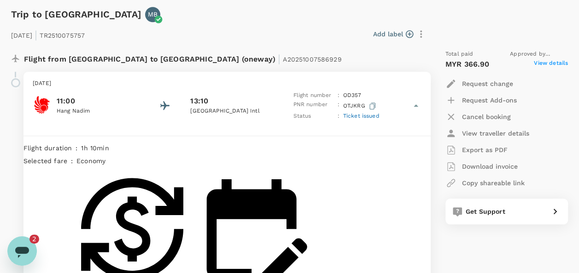
scroll to position [0, 0]
click at [17, 247] on icon "Open messaging window, 2 unread messages" at bounding box center [22, 251] width 17 height 17
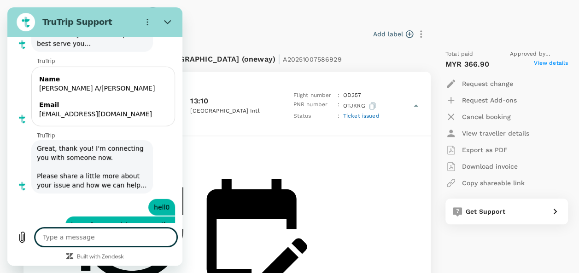
scroll to position [6544, 0]
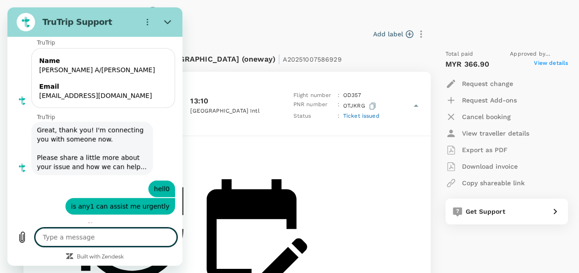
click at [89, 238] on textarea at bounding box center [106, 237] width 142 height 18
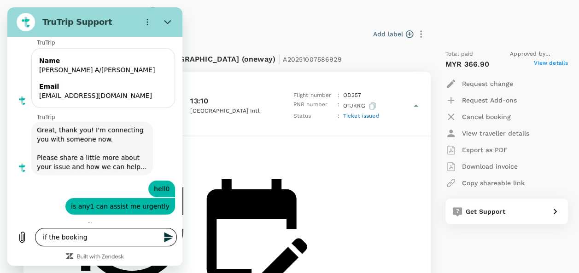
drag, startPoint x: 108, startPoint y: 237, endPoint x: 124, endPoint y: 235, distance: 16.3
click at [108, 237] on textarea "if the booking" at bounding box center [106, 237] width 142 height 18
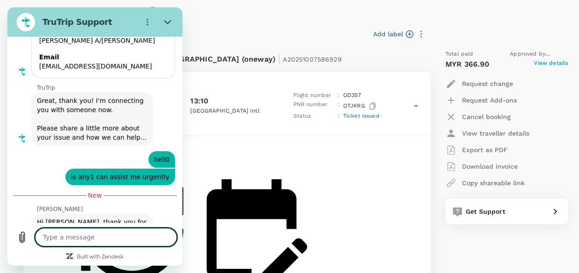
scroll to position [6576, 0]
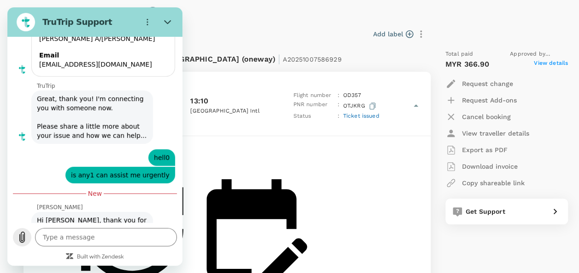
click at [23, 243] on icon "Upload file" at bounding box center [22, 237] width 5 height 11
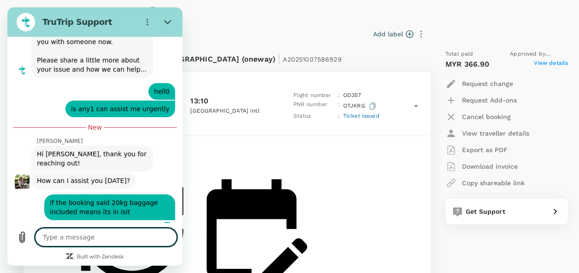
scroll to position [6644, 0]
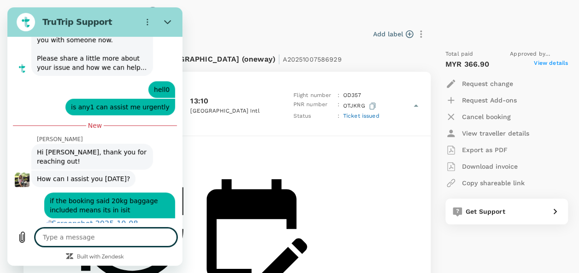
click at [362, 114] on span "Ticket issued" at bounding box center [361, 116] width 36 height 6
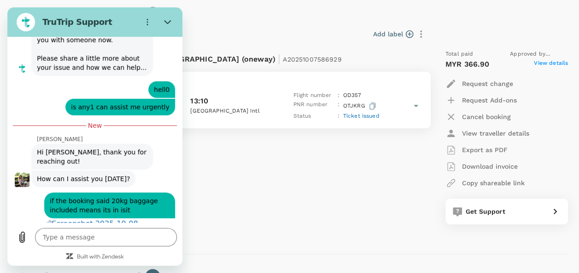
click at [362, 114] on span "Ticket issued" at bounding box center [361, 116] width 36 height 6
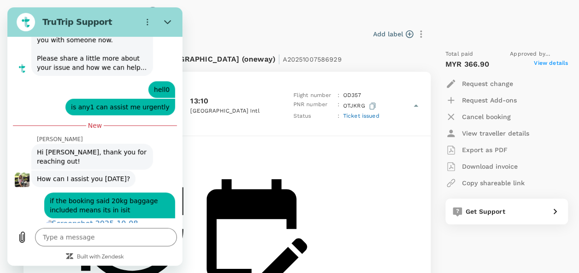
click at [362, 114] on span "Ticket issued" at bounding box center [361, 116] width 36 height 6
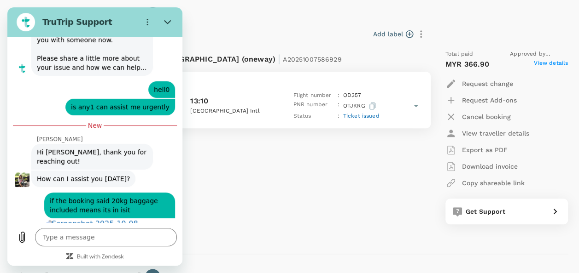
click at [492, 146] on p "Export as PDF" at bounding box center [485, 149] width 46 height 9
drag, startPoint x: 341, startPoint y: 144, endPoint x: 328, endPoint y: 153, distance: 16.2
click at [341, 148] on div "Flight from [GEOGRAPHIC_DATA] to [GEOGRAPHIC_DATA] (oneway) | A20251007586929 […" at bounding box center [215, 137] width 423 height 190
click at [78, 226] on div "Type a message x" at bounding box center [94, 244] width 175 height 43
click at [78, 237] on textarea at bounding box center [106, 237] width 142 height 18
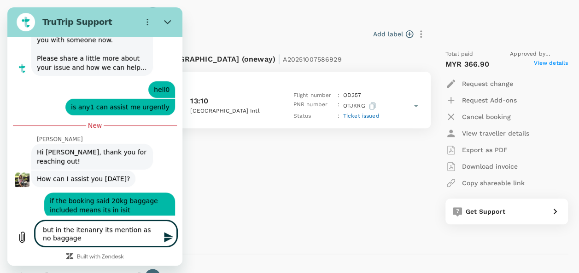
drag, startPoint x: 89, startPoint y: 226, endPoint x: 112, endPoint y: 237, distance: 25.3
click at [121, 234] on textarea "but in the itenanry its mention as no baggage" at bounding box center [106, 234] width 142 height 26
drag, startPoint x: 94, startPoint y: 230, endPoint x: 70, endPoint y: 232, distance: 23.5
click at [70, 232] on textarea "but in the itenanry its mention as no baggage" at bounding box center [106, 234] width 142 height 26
drag, startPoint x: 169, startPoint y: 244, endPoint x: 154, endPoint y: 252, distance: 17.3
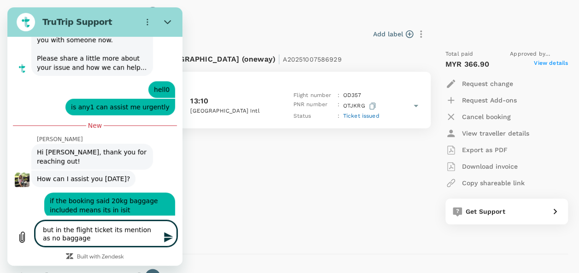
click at [169, 244] on button "Send message" at bounding box center [167, 237] width 18 height 18
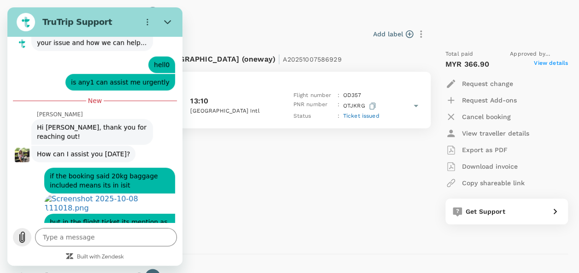
click at [22, 237] on icon "Upload file" at bounding box center [22, 237] width 11 height 11
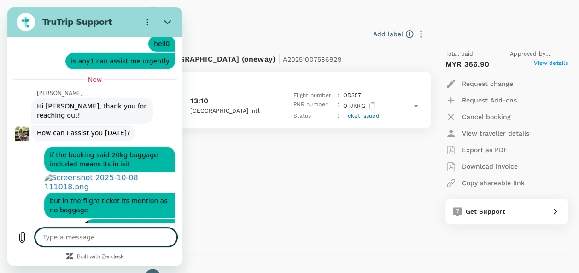
scroll to position [6692, 0]
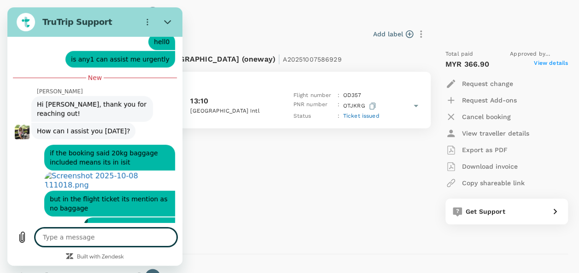
click at [156, 238] on textarea at bounding box center [106, 237] width 142 height 18
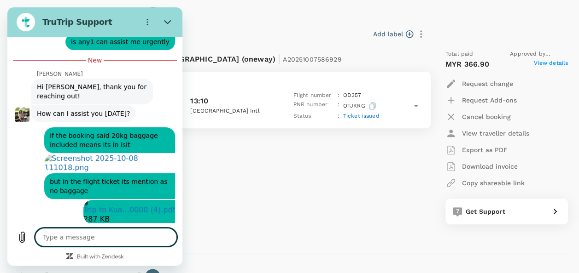
scroll to position [6711, 0]
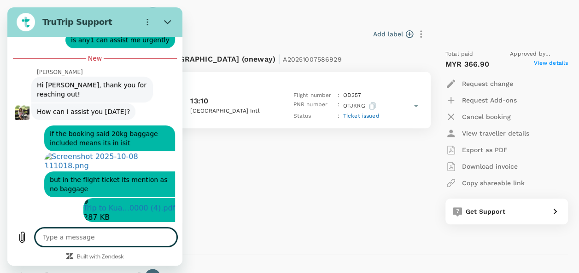
click at [304, 173] on div "Flight from [GEOGRAPHIC_DATA] to [GEOGRAPHIC_DATA] (oneway) | A20251007586929 […" at bounding box center [215, 137] width 423 height 190
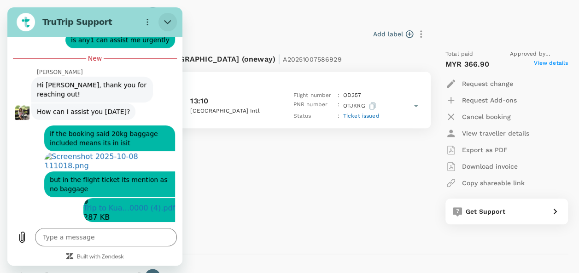
click at [170, 27] on button "Close" at bounding box center [167, 22] width 18 height 18
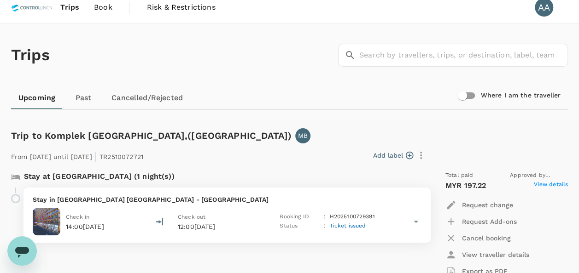
scroll to position [0, 0]
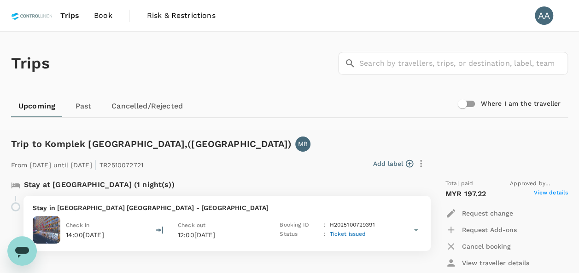
click at [82, 17] on link "Trips" at bounding box center [70, 15] width 34 height 31
click at [105, 17] on span "Book" at bounding box center [103, 15] width 18 height 11
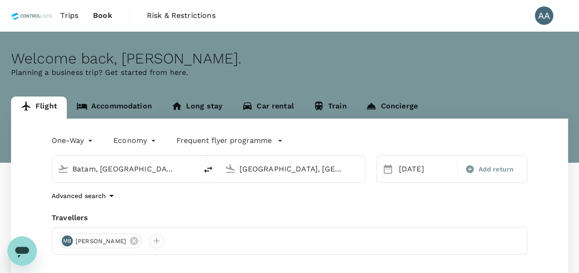
click at [157, 168] on input "Batam, [GEOGRAPHIC_DATA] (any)" at bounding box center [124, 169] width 105 height 14
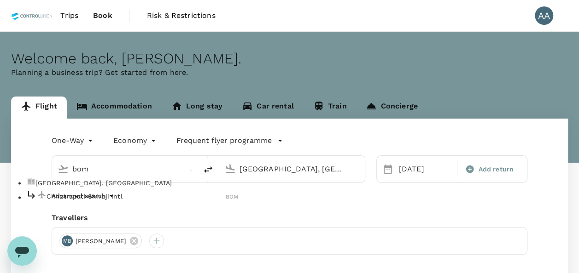
click at [96, 184] on p "[GEOGRAPHIC_DATA], [GEOGRAPHIC_DATA]" at bounding box center [136, 183] width 203 height 9
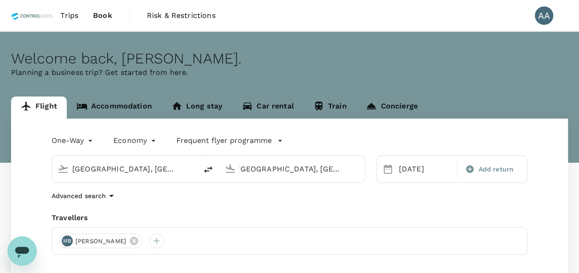
drag, startPoint x: 349, startPoint y: 167, endPoint x: 225, endPoint y: 162, distance: 124.4
click at [225, 162] on div "[GEOGRAPHIC_DATA], [GEOGRAPHIC_DATA] (any)" at bounding box center [290, 167] width 138 height 20
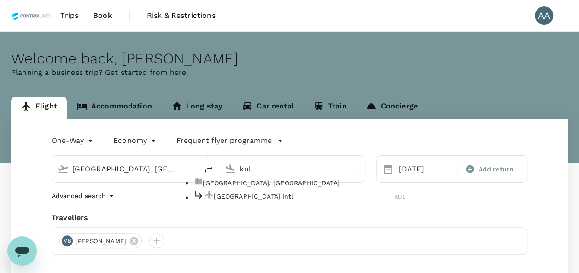
click at [242, 187] on p "[GEOGRAPHIC_DATA], [GEOGRAPHIC_DATA]" at bounding box center [304, 183] width 203 height 9
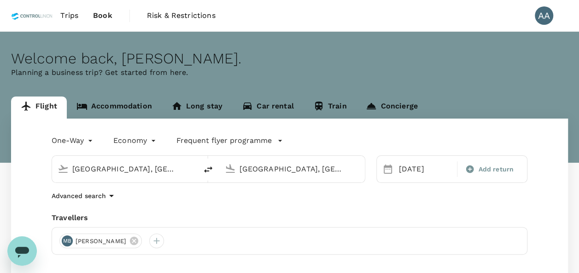
click at [289, 202] on div "Advanced search" at bounding box center [290, 196] width 476 height 11
click at [411, 169] on div "[DATE]" at bounding box center [425, 169] width 60 height 18
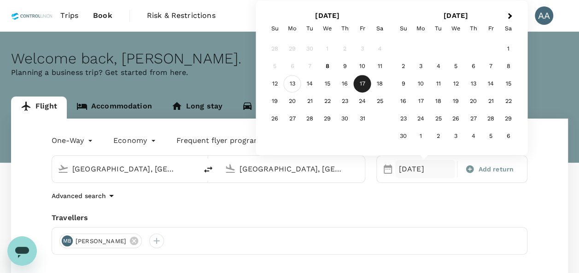
click at [292, 90] on div "13" at bounding box center [292, 83] width 17 height 17
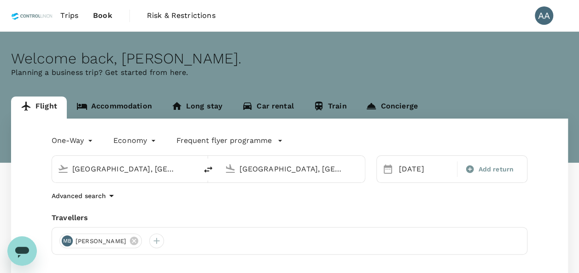
click at [275, 191] on div "Advanced search" at bounding box center [290, 196] width 476 height 11
click at [138, 238] on icon at bounding box center [134, 241] width 8 height 8
click at [67, 243] on div at bounding box center [66, 241] width 15 height 15
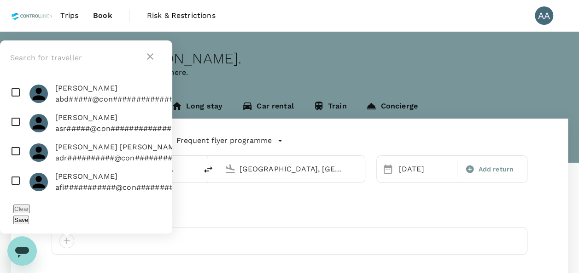
click at [64, 65] on input "text" at bounding box center [77, 58] width 134 height 15
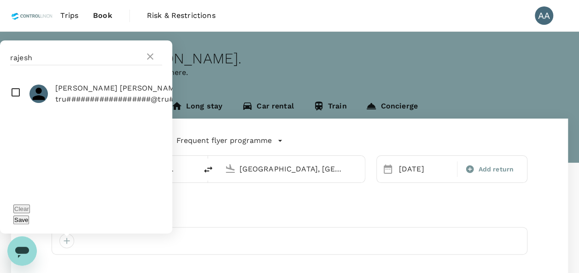
click at [14, 108] on input "checkbox" at bounding box center [86, 93] width 172 height 29
click at [29, 221] on button "Save" at bounding box center [21, 220] width 16 height 9
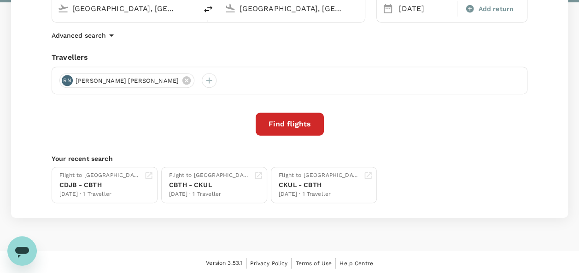
scroll to position [162, 0]
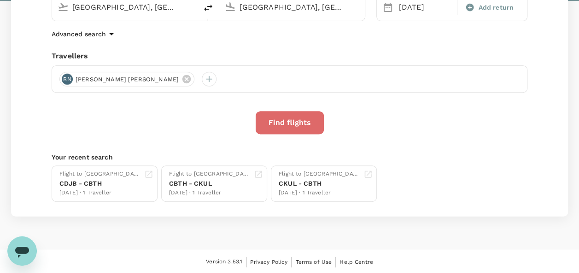
click at [306, 123] on button "Find flights" at bounding box center [289, 122] width 68 height 23
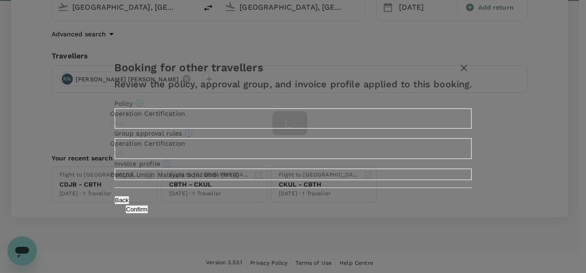
click at [149, 214] on button "Confirm" at bounding box center [136, 209] width 23 height 9
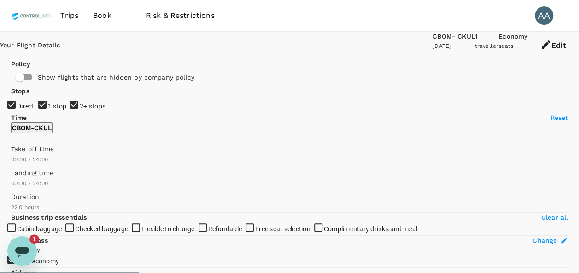
scroll to position [46, 0]
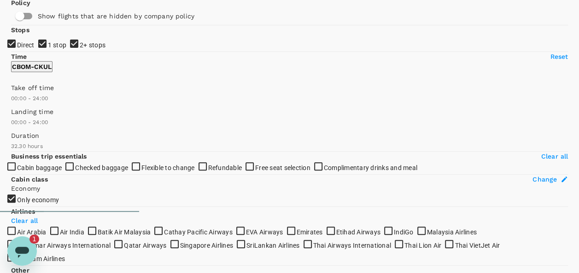
scroll to position [52, 0]
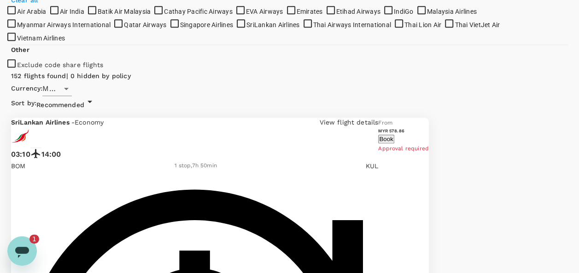
scroll to position [283, 0]
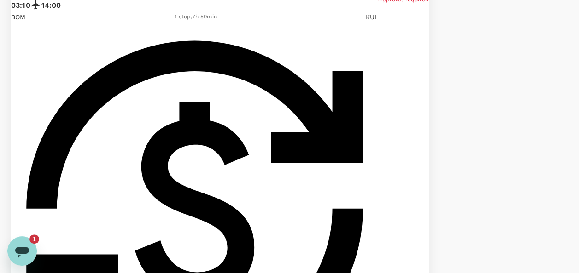
scroll to position [435, 0]
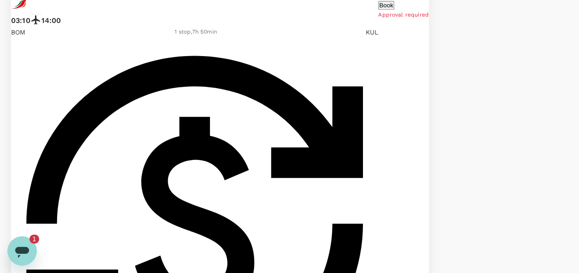
scroll to position [389, 0]
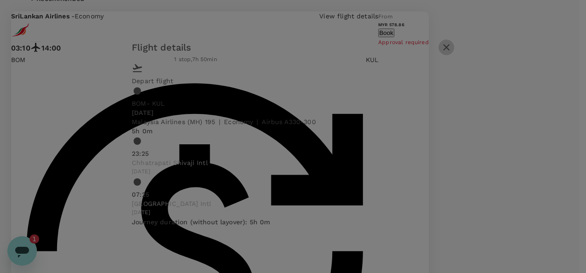
click at [449, 51] on icon "button" at bounding box center [446, 47] width 6 height 6
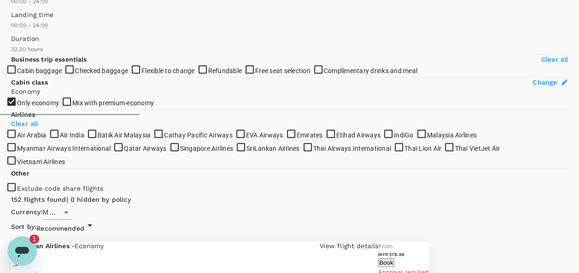
scroll to position [0, 0]
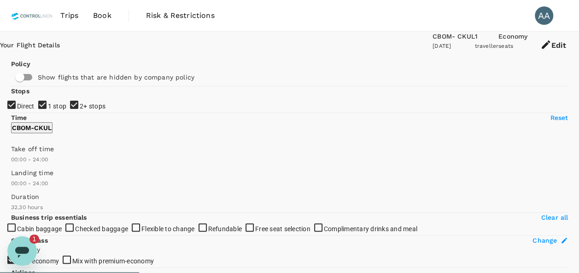
click at [542, 50] on button "Edit" at bounding box center [553, 46] width 52 height 28
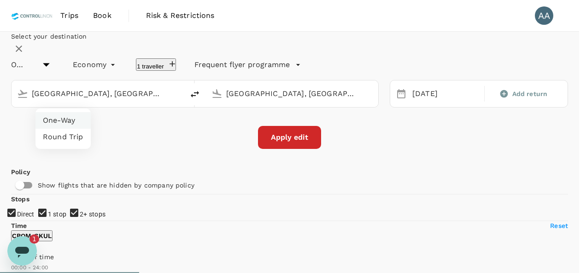
click at [64, 135] on li "Round Trip" at bounding box center [62, 137] width 55 height 17
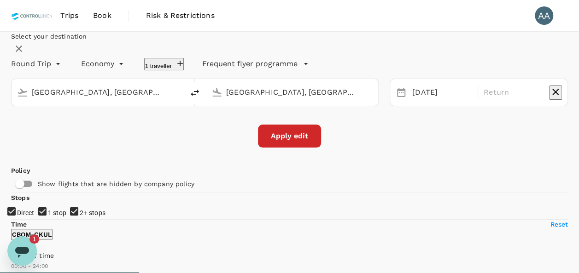
click at [25, 253] on icon "Open messaging window, 1 unread message" at bounding box center [22, 252] width 14 height 11
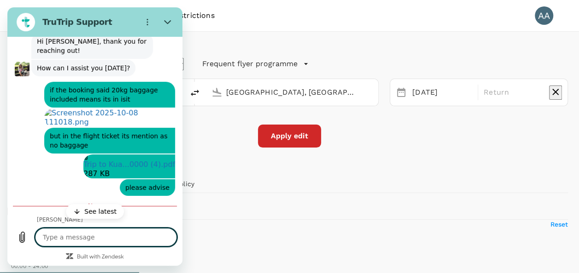
scroll to position [6751, 0]
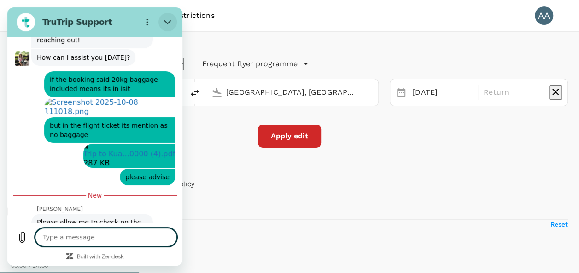
click at [161, 20] on button "Close" at bounding box center [167, 22] width 18 height 18
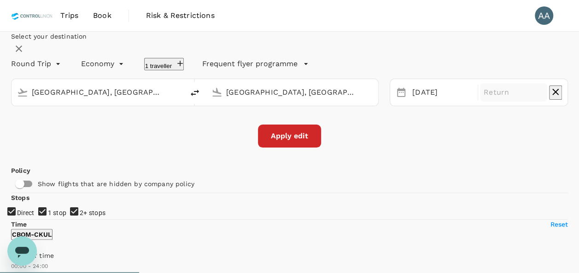
click at [483, 98] on p "Return" at bounding box center [513, 92] width 60 height 11
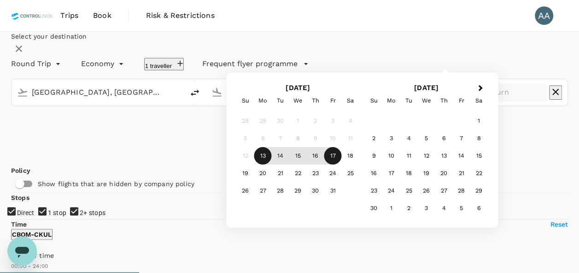
click at [342, 165] on div "17" at bounding box center [332, 155] width 17 height 17
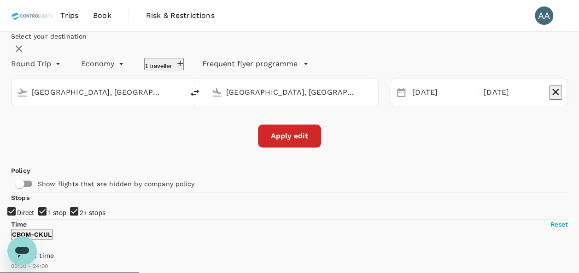
click at [206, 148] on div "Select your destination Round Trip roundtrip Economy economy 1 traveller Freque…" at bounding box center [289, 90] width 557 height 116
click at [485, 102] on div "[DATE]" at bounding box center [513, 93] width 67 height 18
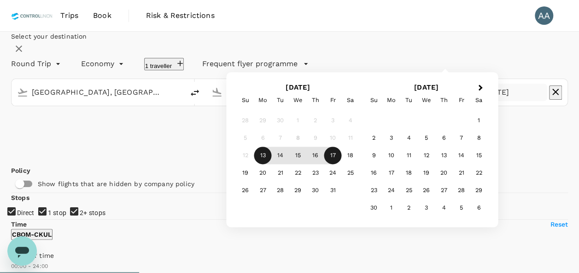
click at [342, 165] on div "17" at bounding box center [332, 155] width 17 height 17
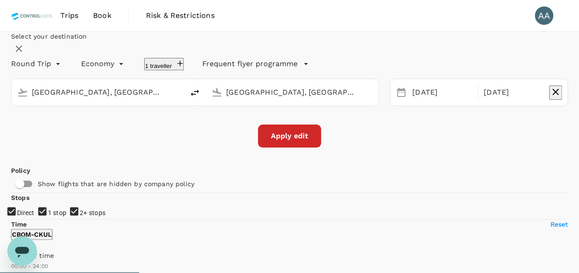
click at [283, 148] on button "Apply edit" at bounding box center [289, 136] width 63 height 23
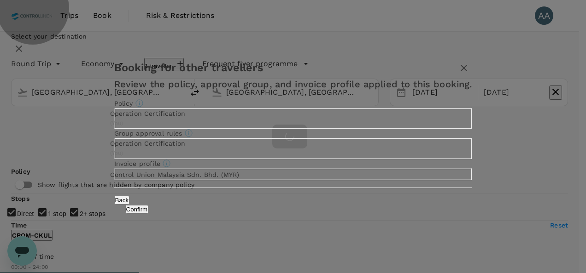
click at [149, 214] on button "Confirm" at bounding box center [136, 209] width 23 height 9
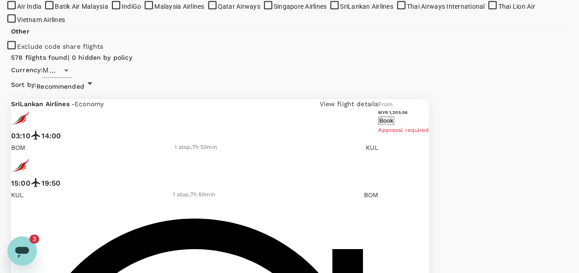
click at [35, 251] on div "Open messaging window, 3 unread messages" at bounding box center [22, 252] width 28 height 28
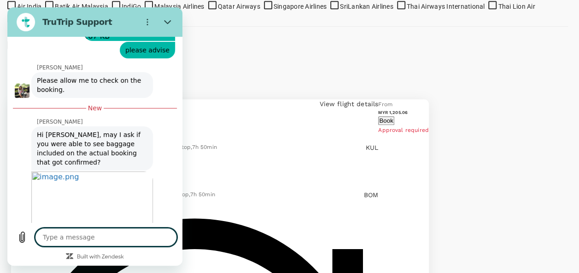
scroll to position [6913, 0]
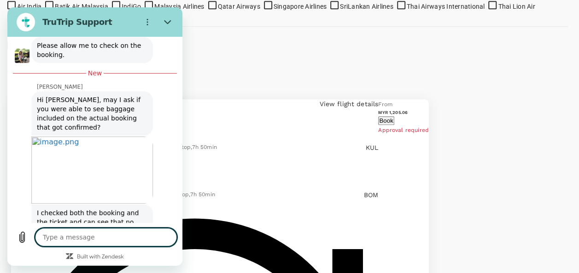
click at [104, 236] on textarea at bounding box center [106, 237] width 142 height 18
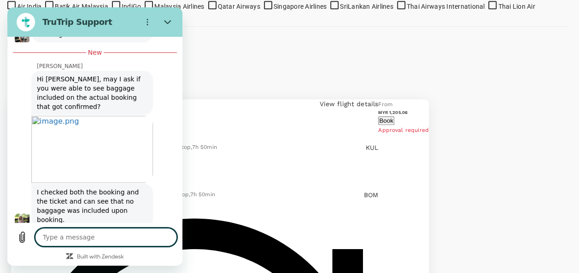
scroll to position [6944, 0]
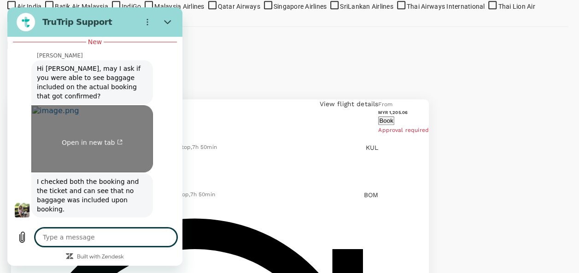
click at [37, 105] on link "Open in new tab" at bounding box center [92, 138] width 122 height 67
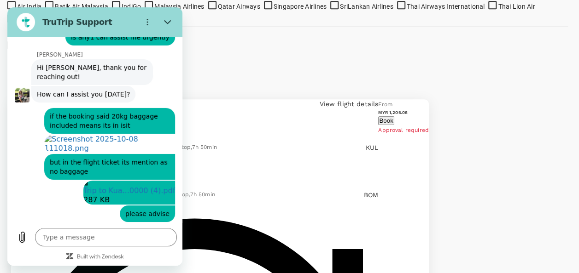
scroll to position [6622, 0]
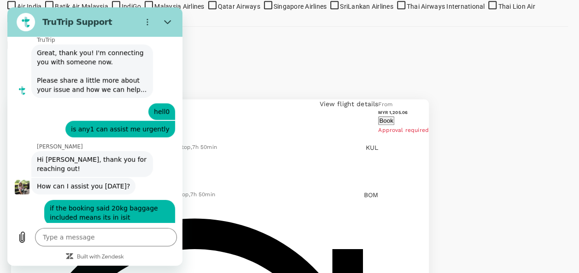
click at [103, 236] on link "Open in new tab" at bounding box center [109, 240] width 131 height 9
click at [23, 242] on icon "Upload file" at bounding box center [22, 237] width 11 height 11
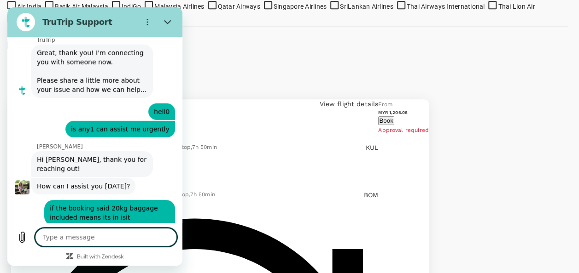
click at [108, 238] on textarea at bounding box center [106, 237] width 142 height 18
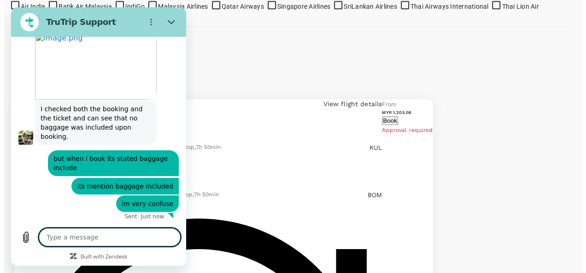
scroll to position [7047, 0]
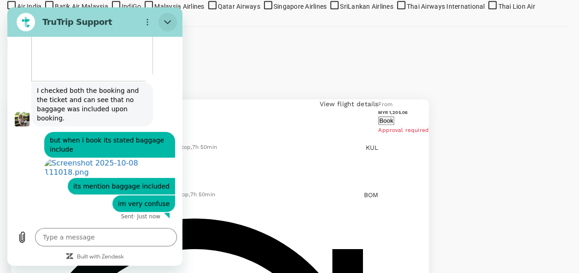
click at [166, 21] on icon "Close" at bounding box center [167, 21] width 7 height 7
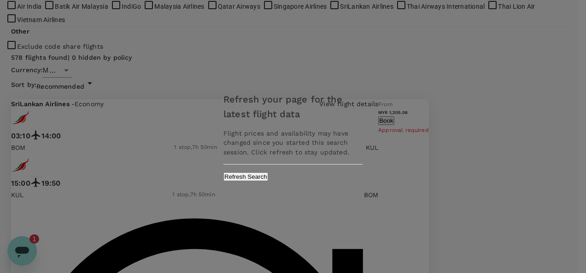
scroll to position [0, 0]
click at [268, 174] on button "Refresh Search" at bounding box center [245, 177] width 45 height 9
click at [14, 258] on div "Refresh your page for the latest flight data Flight prices and availability may…" at bounding box center [293, 136] width 586 height 273
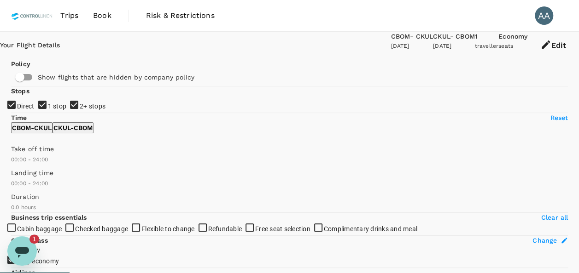
click at [21, 249] on icon "Open messaging window, 1 unread message" at bounding box center [22, 252] width 14 height 11
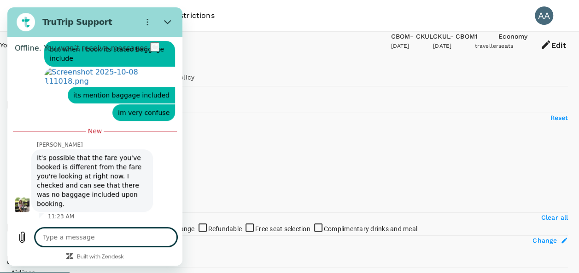
scroll to position [7111, 0]
click at [105, 237] on textarea at bounding box center [106, 237] width 142 height 18
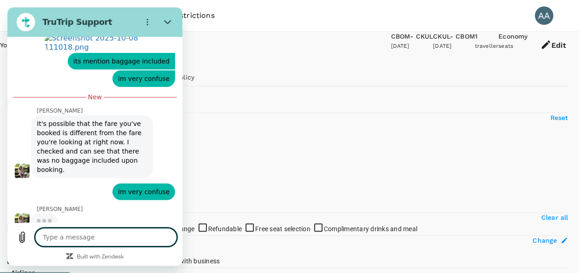
scroll to position [7150, 0]
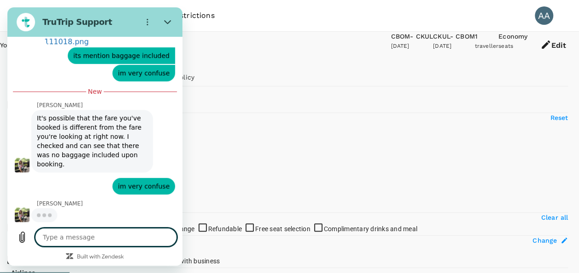
click at [92, 238] on textarea at bounding box center [106, 237] width 142 height 18
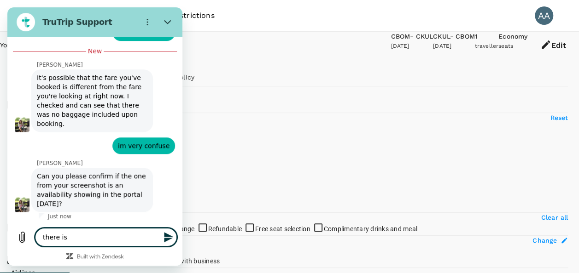
scroll to position [7191, 0]
click at [147, 239] on textarea "yes i took the screenshot [DATE]" at bounding box center [106, 237] width 142 height 18
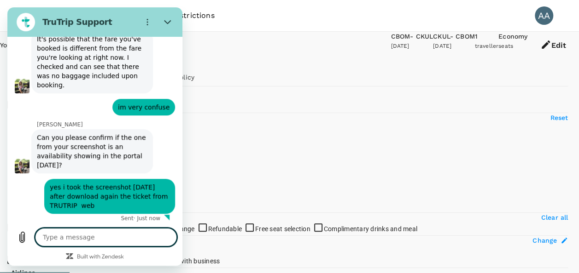
scroll to position [7231, 0]
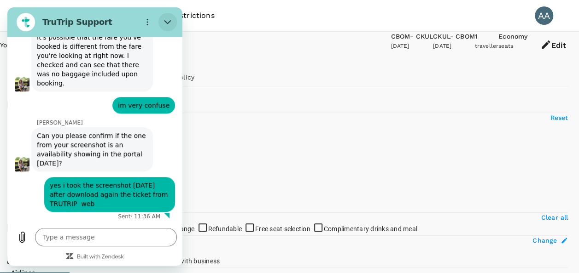
click at [169, 22] on icon "Close" at bounding box center [167, 21] width 7 height 7
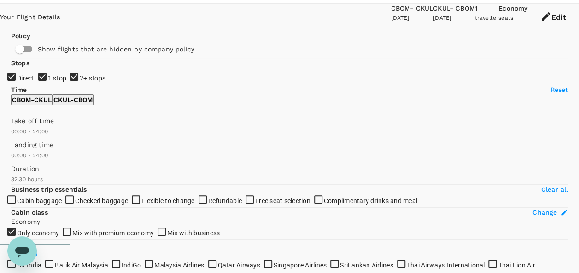
scroll to position [0, 0]
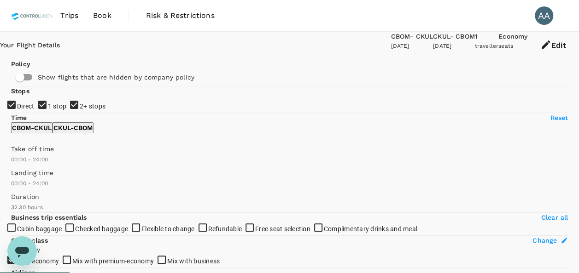
click at [539, 46] on button "Edit" at bounding box center [553, 46] width 52 height 28
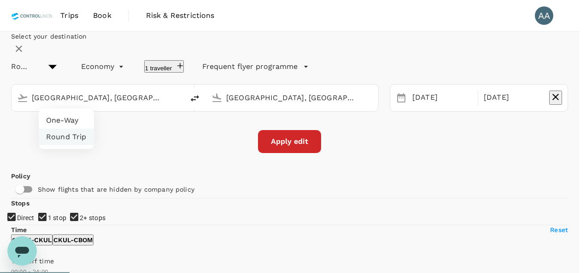
click at [67, 120] on li "One-Way" at bounding box center [66, 120] width 55 height 17
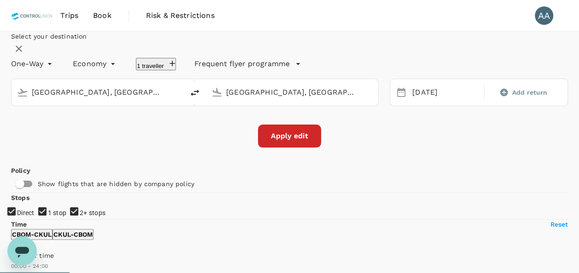
click at [300, 148] on button "Apply edit" at bounding box center [289, 136] width 63 height 23
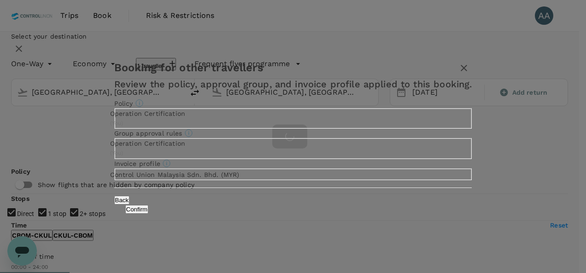
click at [149, 214] on button "Confirm" at bounding box center [136, 209] width 23 height 9
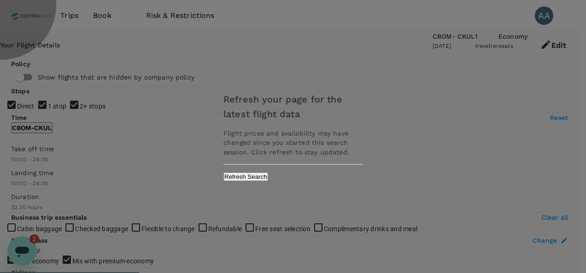
click at [268, 179] on button "Refresh Search" at bounding box center [245, 177] width 45 height 9
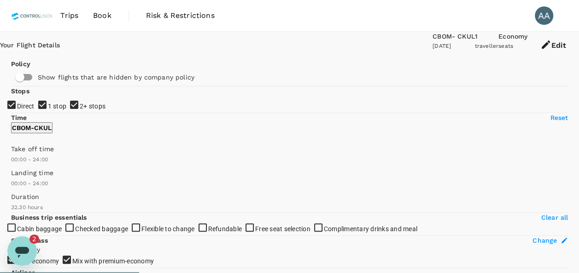
click at [24, 254] on icon "Open messaging window, 2 unread messages" at bounding box center [22, 251] width 17 height 17
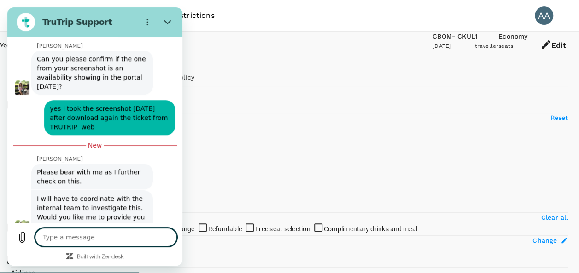
scroll to position [7316, 0]
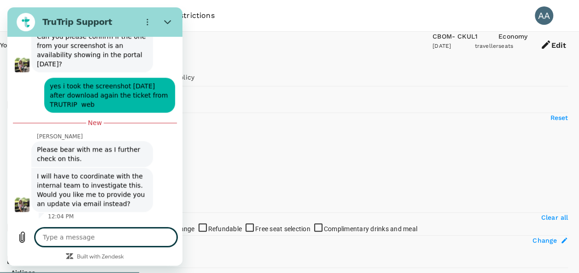
click at [94, 233] on textarea at bounding box center [106, 237] width 142 height 18
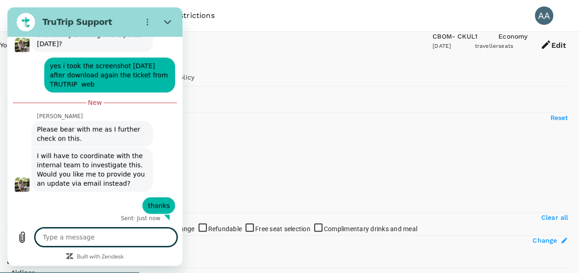
scroll to position [7338, 0]
